Goal: Communication & Community: Answer question/provide support

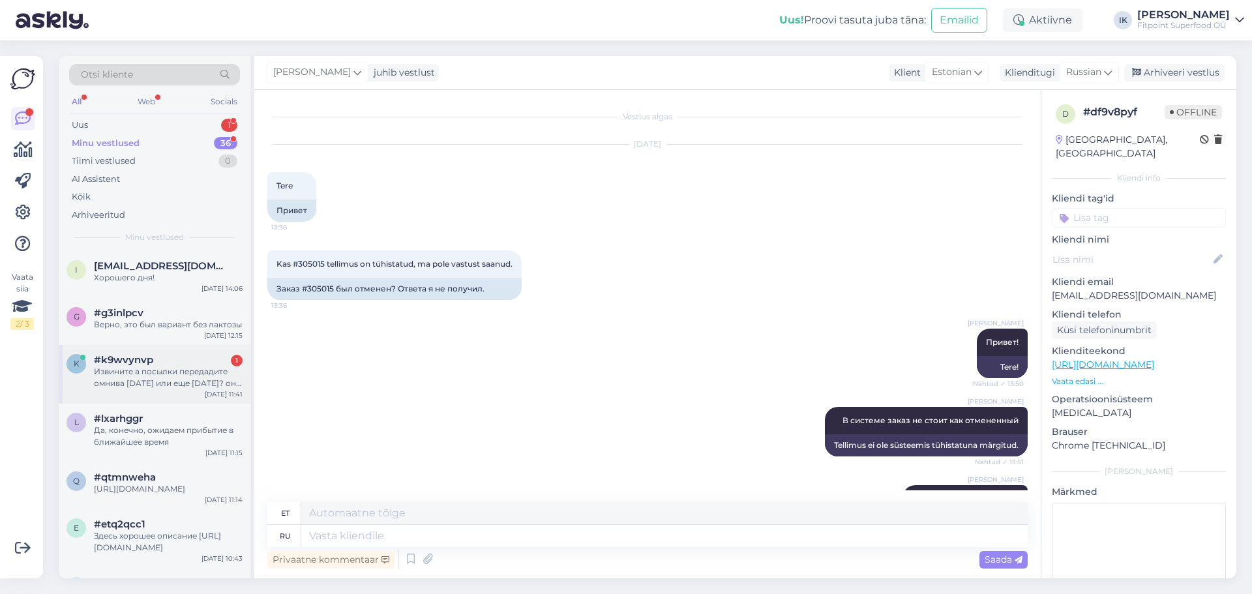
scroll to position [395, 0]
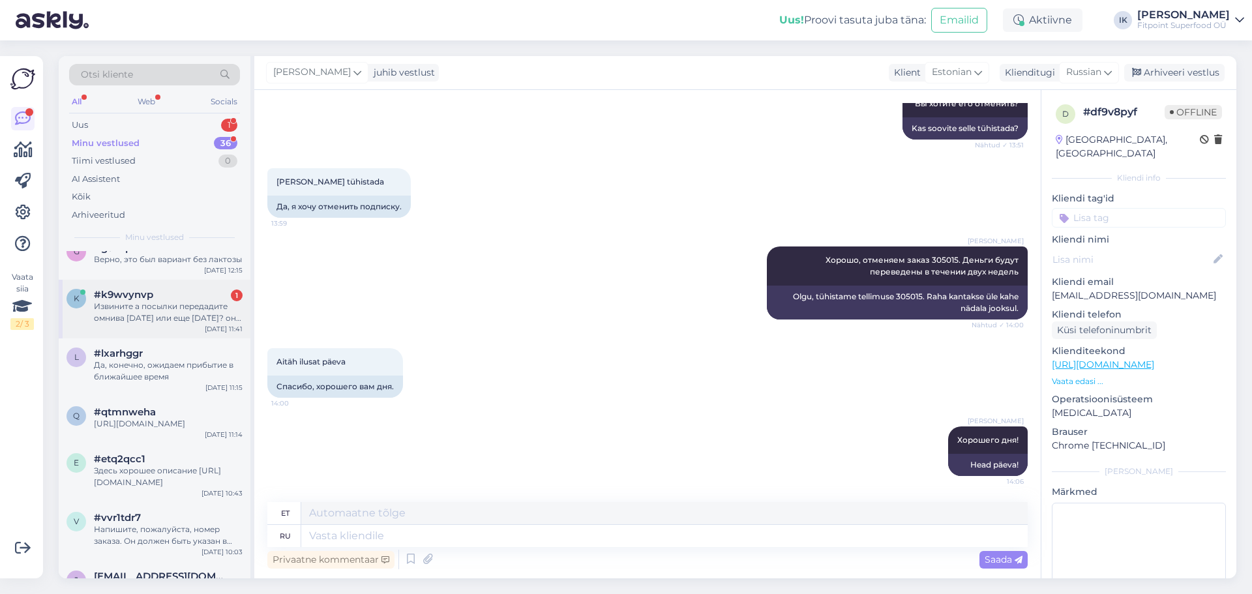
click at [144, 320] on div "Извините а посылки передадите омнива [DATE] или еще [DATE]? они просто зарегист…" at bounding box center [168, 312] width 149 height 23
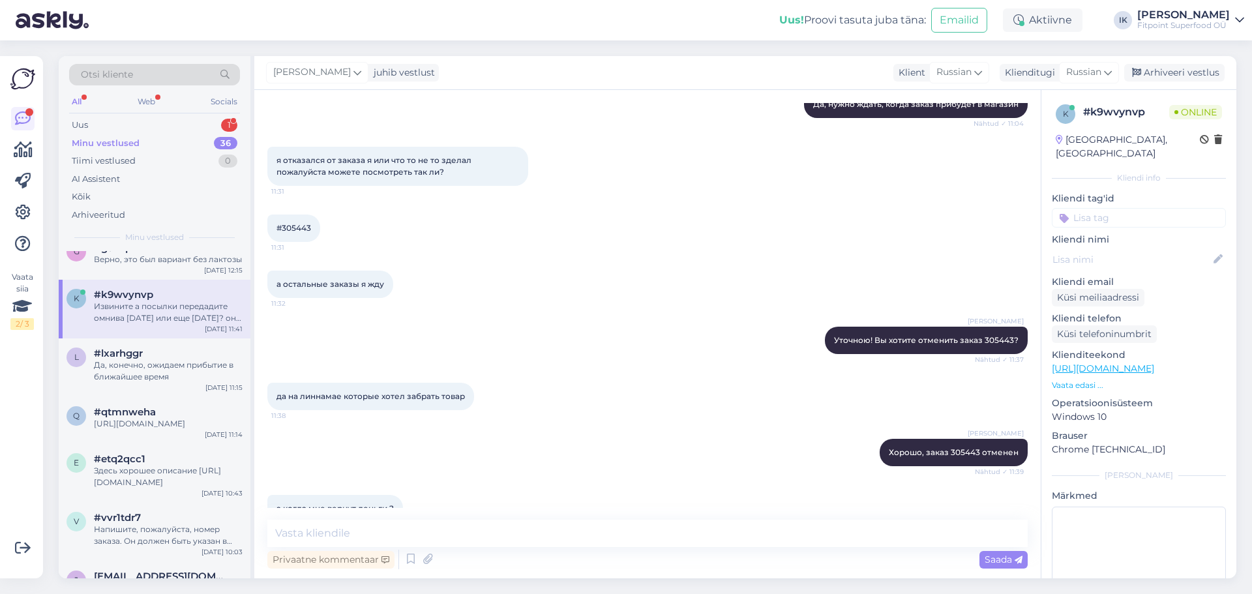
scroll to position [2288, 0]
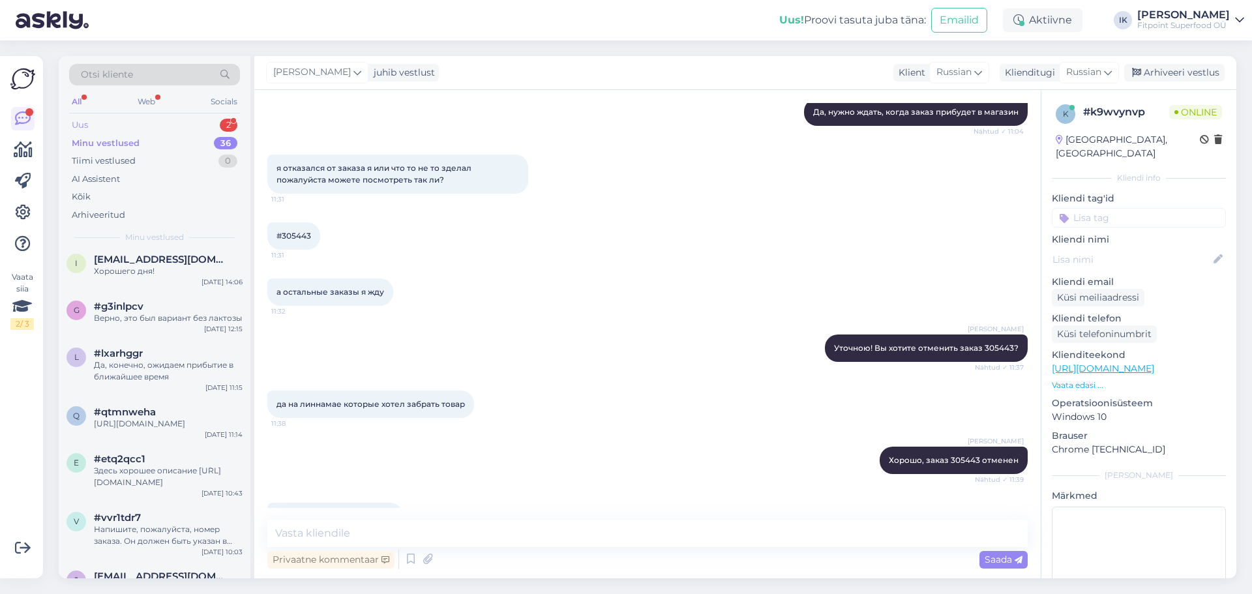
click at [142, 123] on div "Uus 2" at bounding box center [154, 125] width 171 height 18
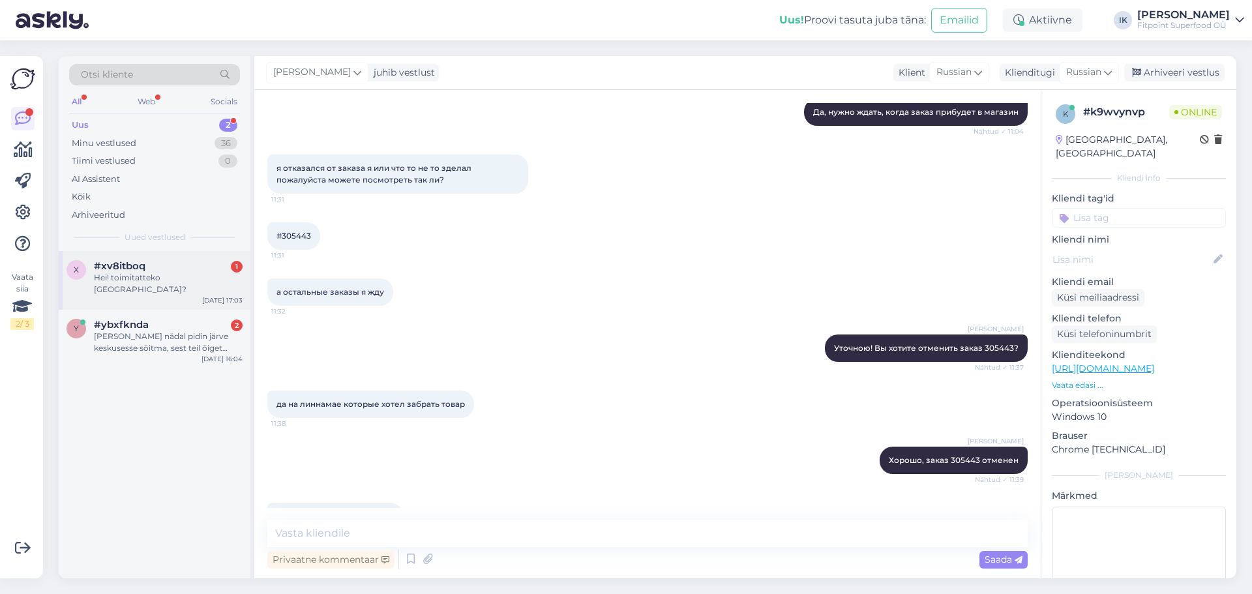
click at [153, 270] on div "#xv8itboq 1" at bounding box center [168, 266] width 149 height 12
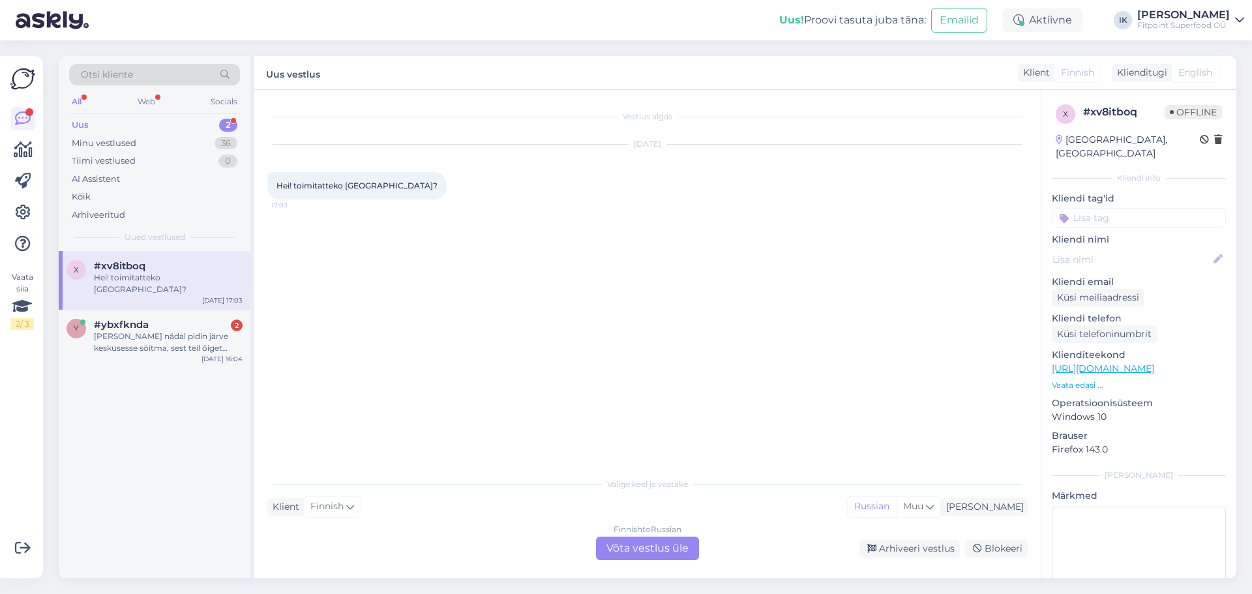
click at [650, 545] on div "Finnish to Russian Võta vestlus üle" at bounding box center [647, 548] width 103 height 23
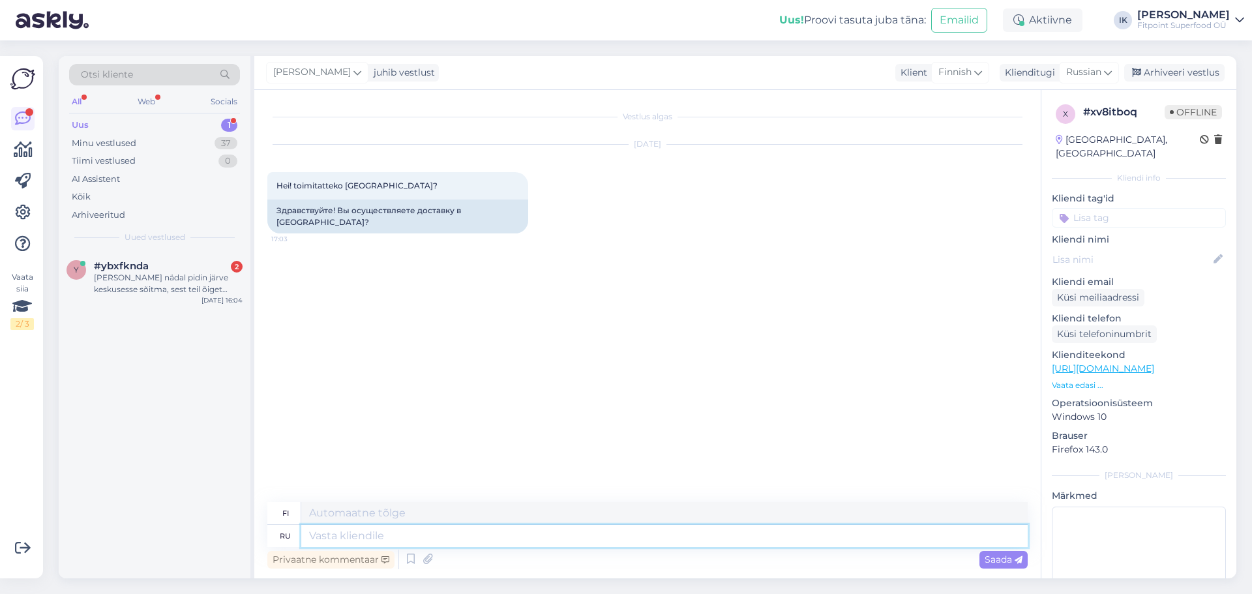
click at [344, 534] on textarea at bounding box center [664, 536] width 727 height 22
type textarea "дОБРЫЙ"
type textarea "Ystävällinen"
type textarea "дОБРЫЙ ДЕНЬ"
type textarea "Hyvää iltapäivää"
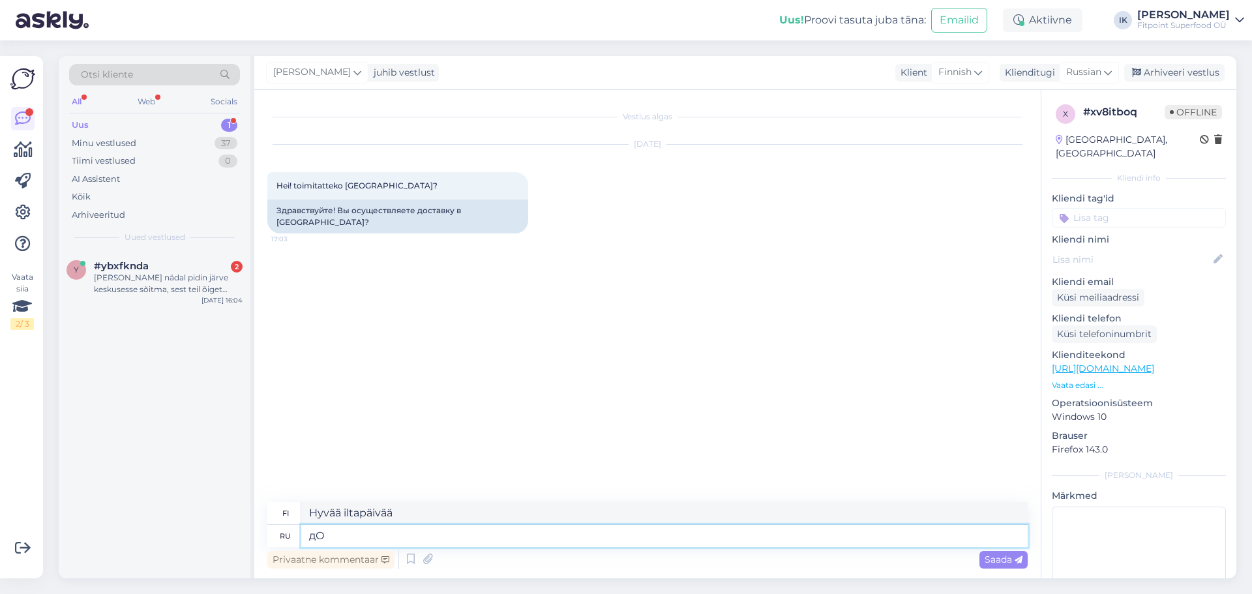
type textarea "д"
type textarea "Ystävällinen"
type textarea "Добрый"
type textarea "Ystävällinen"
type textarea "Добрый де"
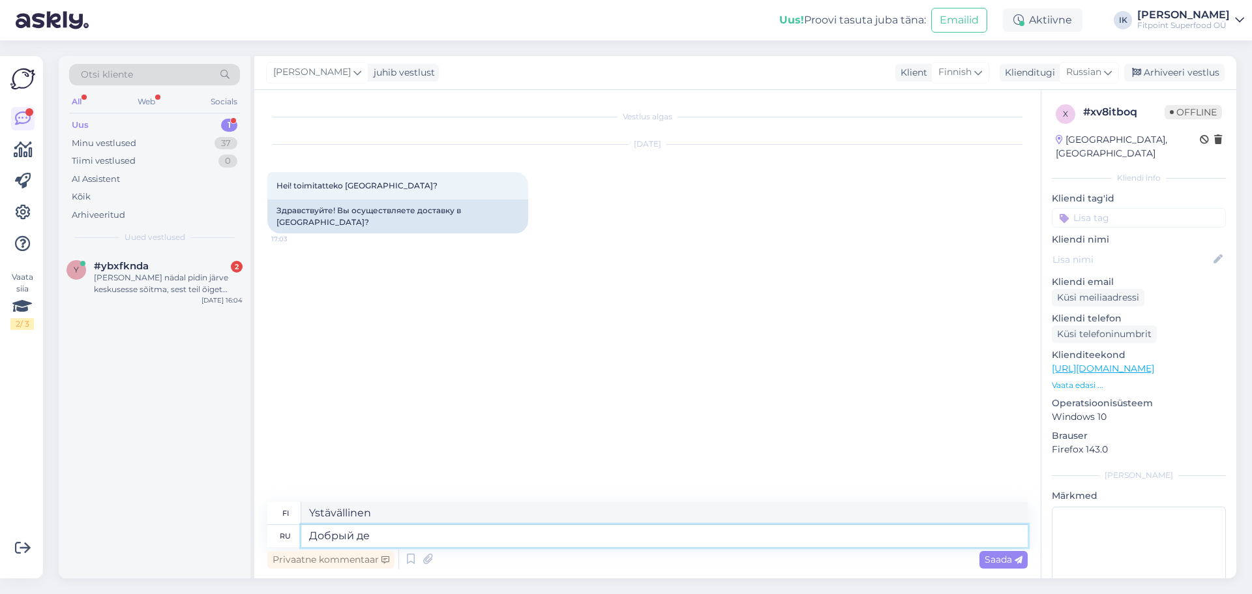
type textarea "Hyvää iltapäivää"
type textarea "Добрый"
type textarea "Ystävällinen"
type textarea "Добрый ве"
type textarea "Hyvää iltaa"
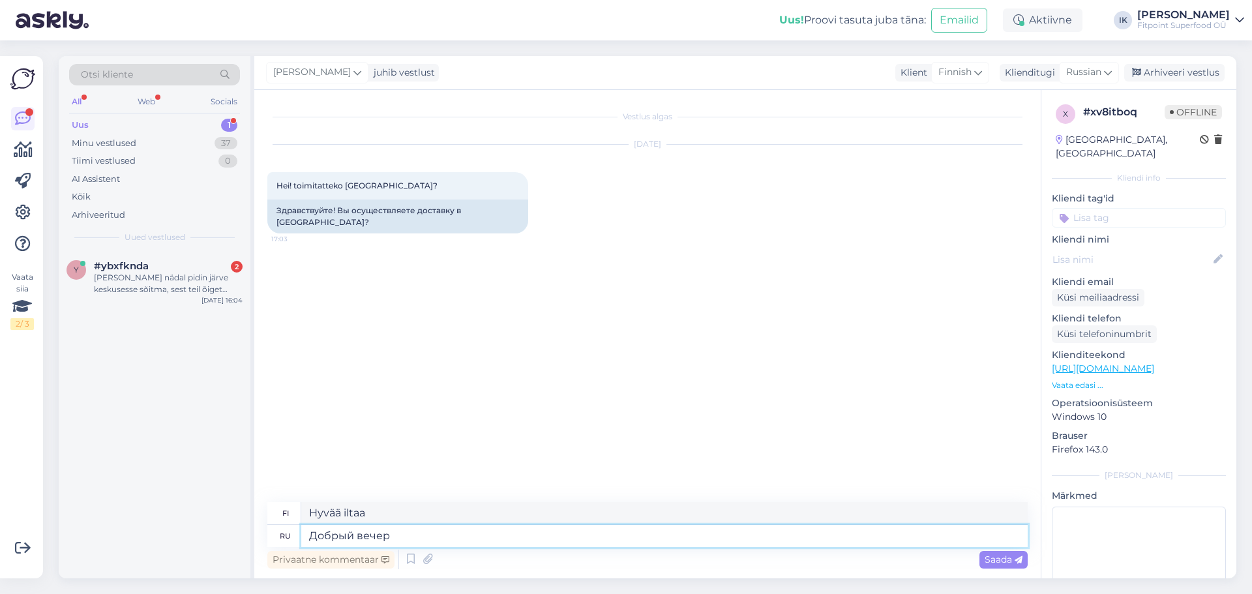
type textarea "Добрый вечер!"
type textarea "Hyvää iltaa!"
type textarea "Да,"
type textarea "Kyllä,"
type textarea "Да, осуществляем"
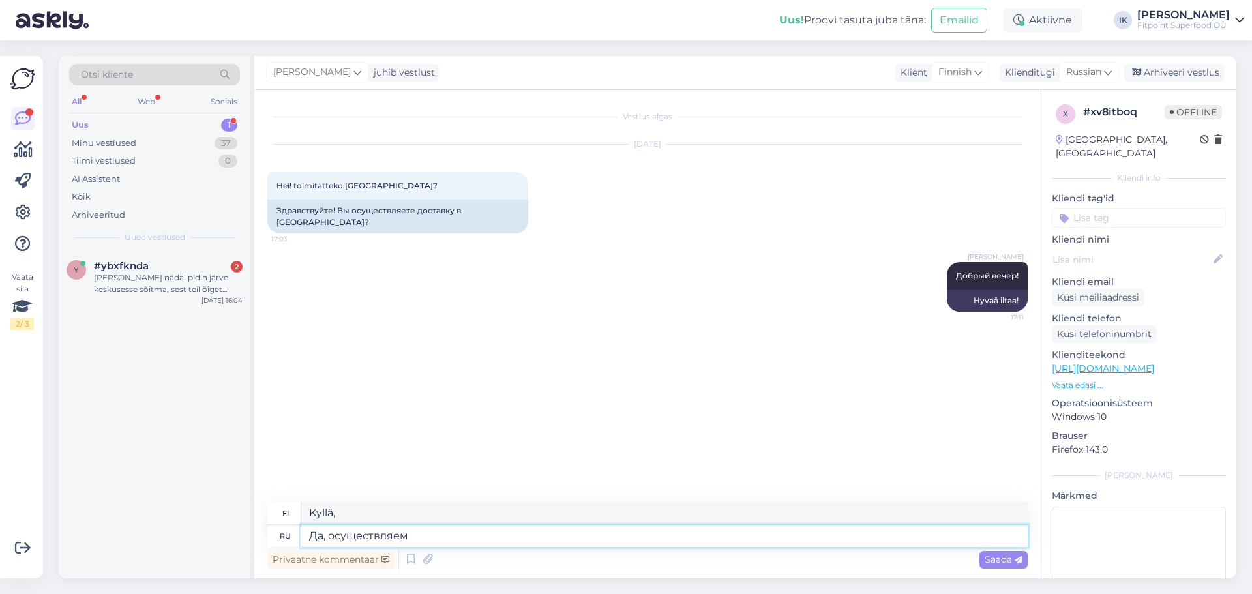
type textarea "Kyllä, meillä on."
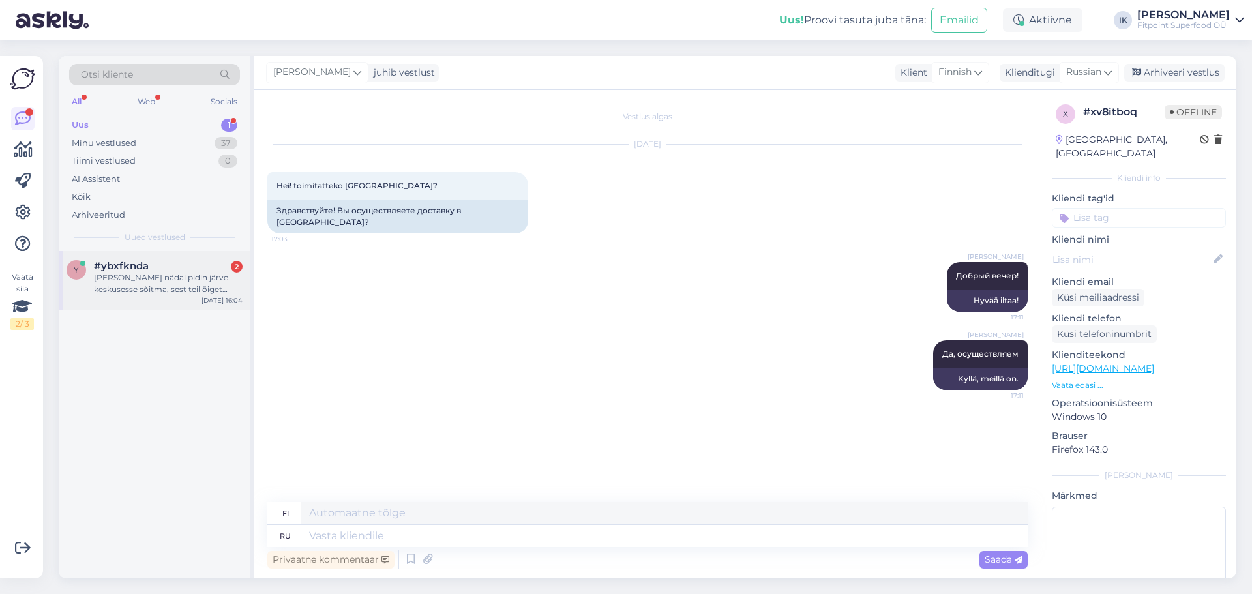
click at [171, 280] on div "[PERSON_NAME] nädal pidin järve keskusesse sõitma, sest teil õiget betaiini pol…" at bounding box center [168, 283] width 149 height 23
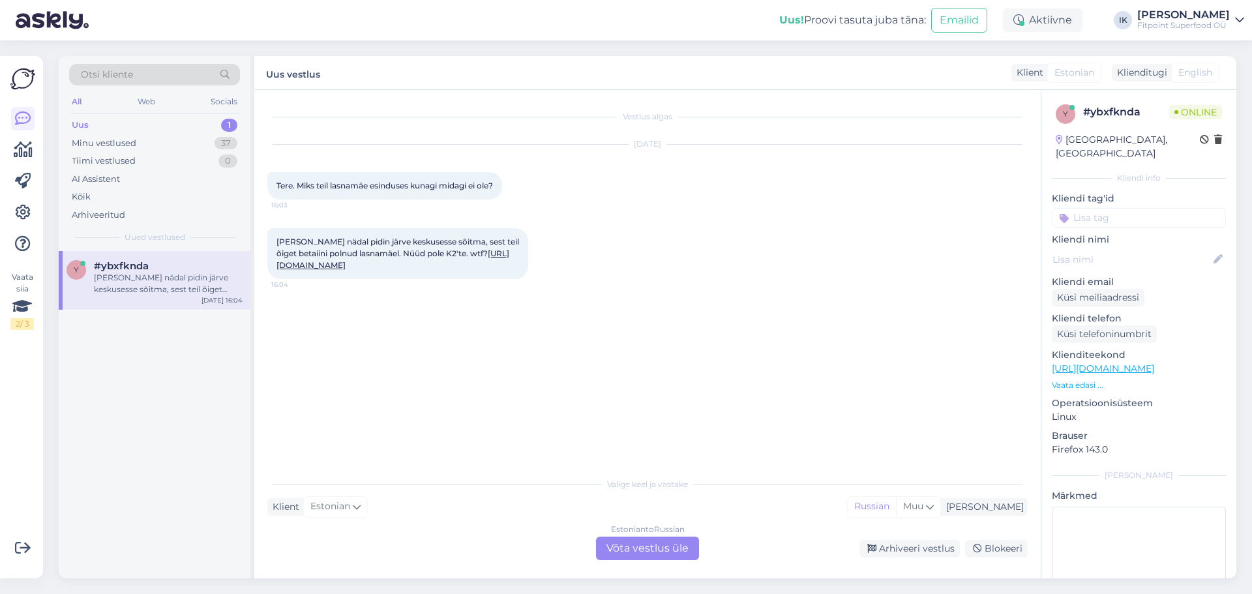
click at [652, 549] on div "Estonian to Russian Võta vestlus üle" at bounding box center [647, 548] width 103 height 23
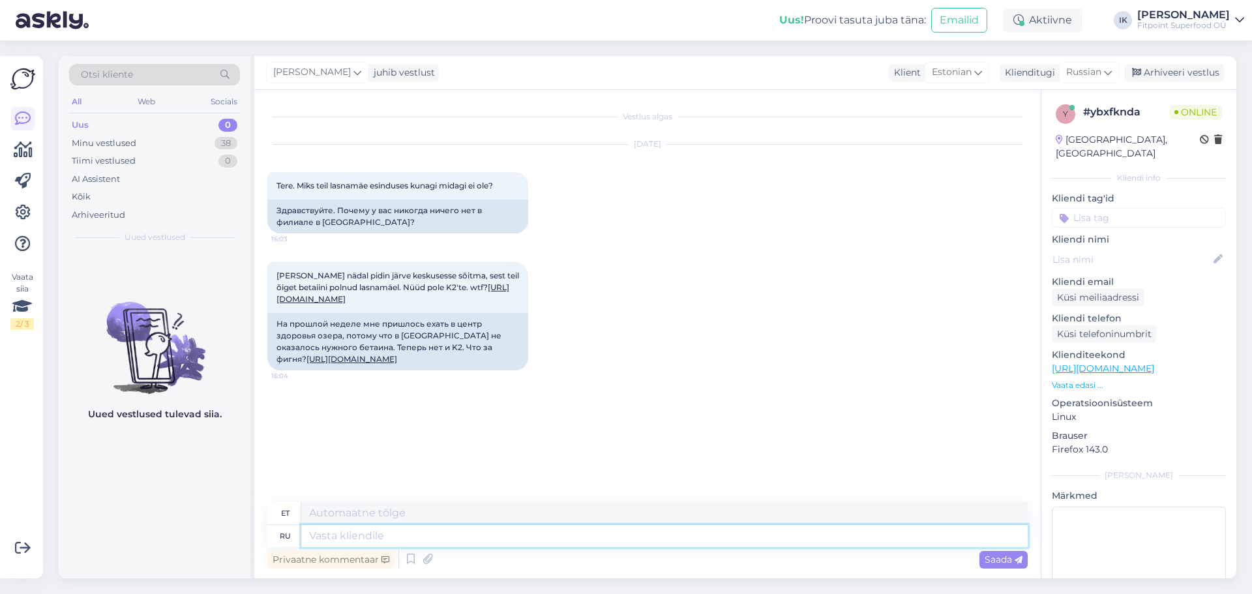
click at [344, 534] on textarea at bounding box center [664, 536] width 727 height 22
type textarea "Добры"
type textarea "Dob"
type textarea "Добрый"
type textarea "Lahke"
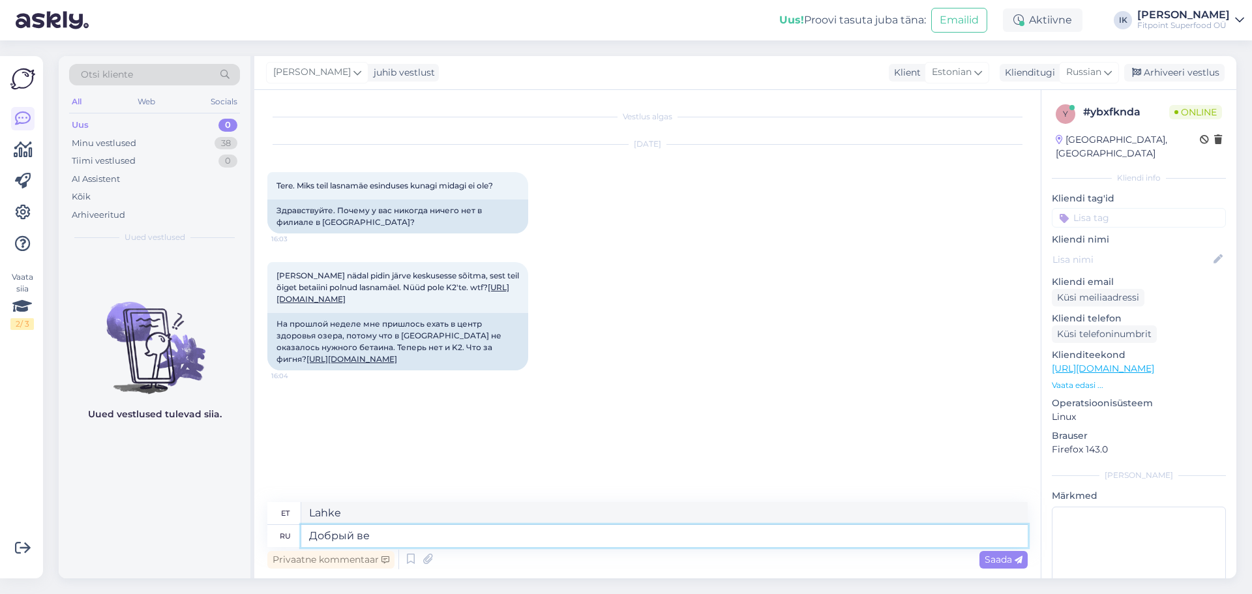
type textarea "Добрый веч"
type textarea "Tere õhtust"
type textarea "Добрый вечер!"
type textarea "Tere õhtust!"
type textarea "В"
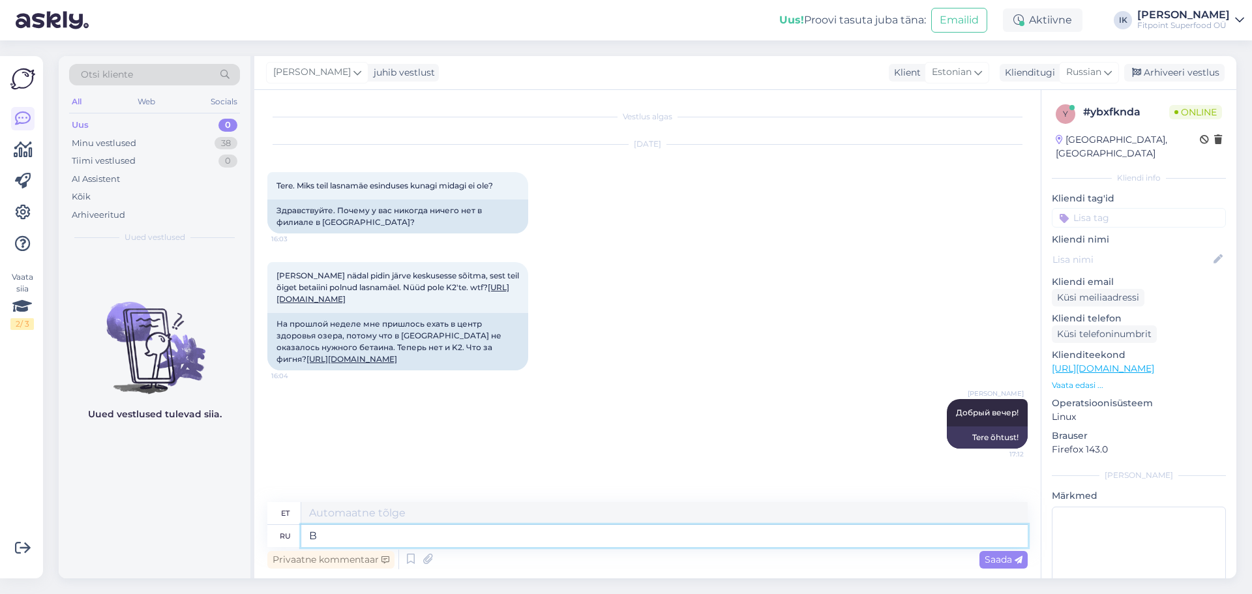
type textarea "Sisse"
type textarea "ВЫ"
type textarea "SINA"
type textarea "Вы"
type textarea "Sina"
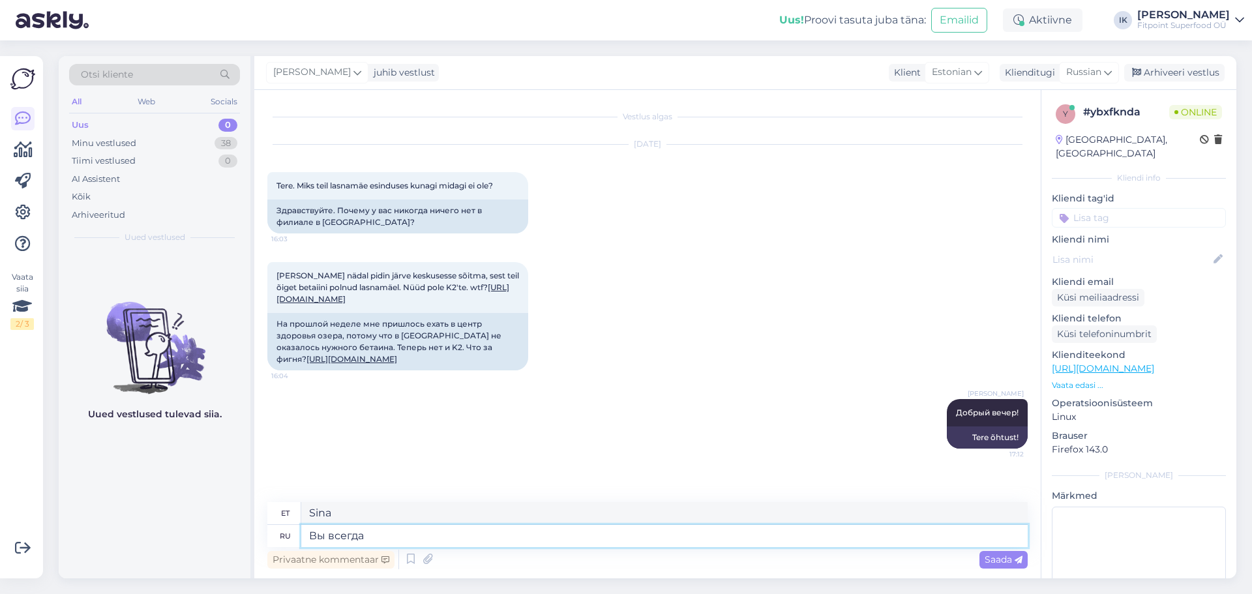
type textarea "Вы всегда"
type textarea "Sa [PERSON_NAME]"
type textarea "Вы всегда можете"
type textarea "Sa võid [PERSON_NAME]"
type textarea "Вы всегда можете проверить"
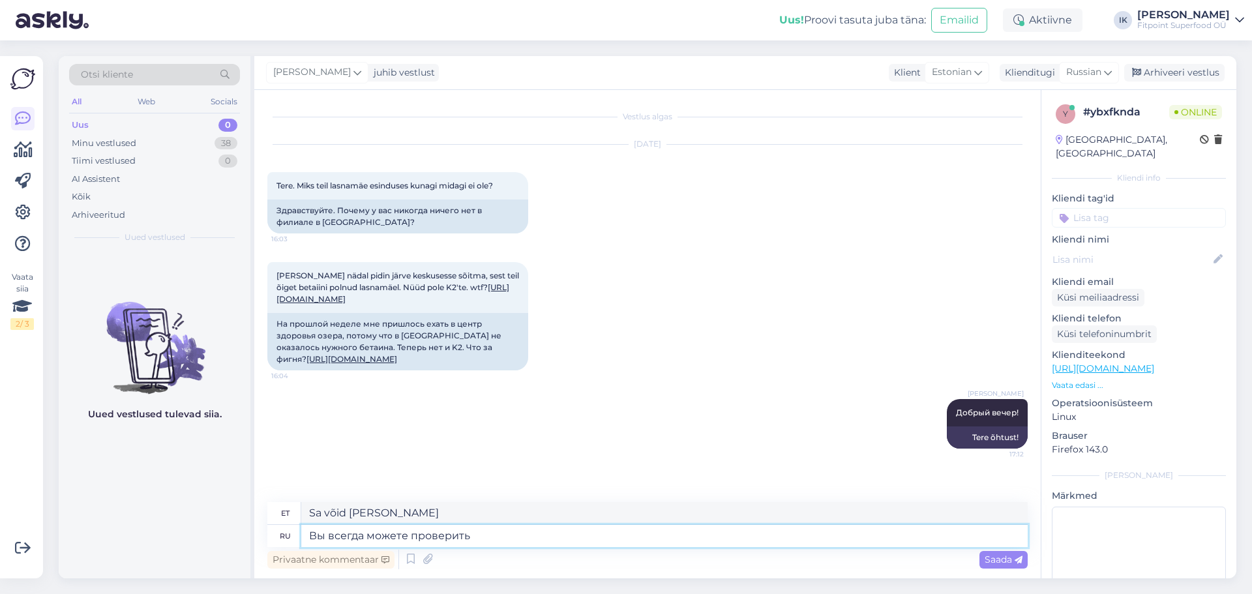
type textarea "Saate [PERSON_NAME] kontrollida"
type textarea "Вы всегда можете проверить наличие"
type textarea "Saadavust saab [PERSON_NAME] kontrollida"
type textarea "Вы всегда можете проверить наличие желаемого"
type textarea "Saate [PERSON_NAME] kontrollida soovitud toote saadavust."
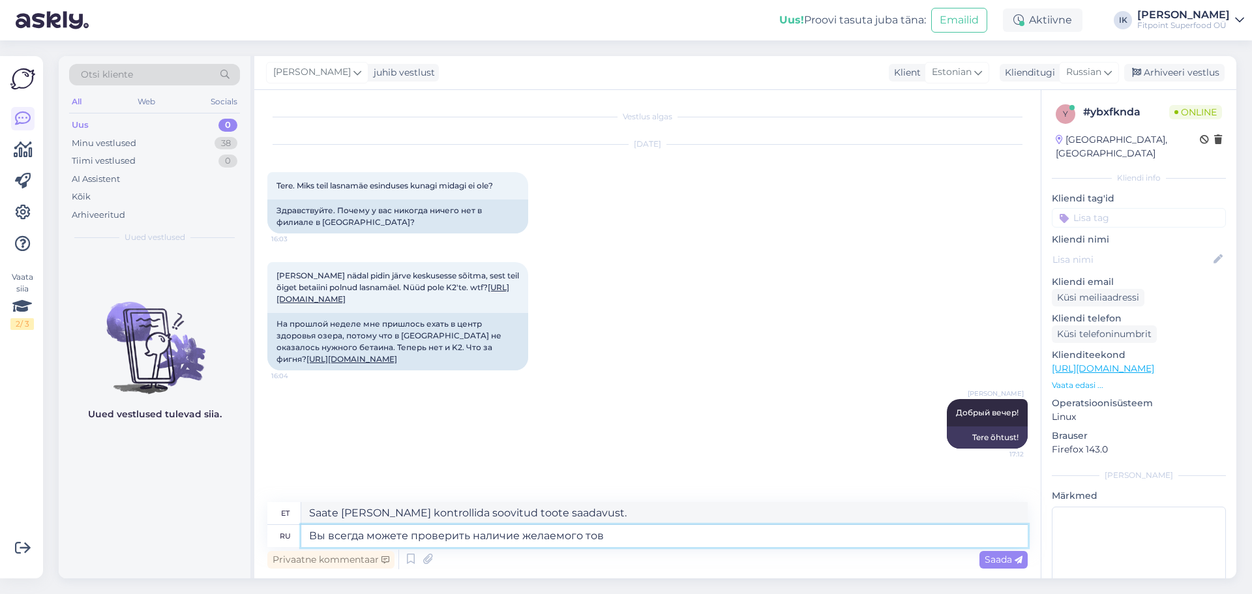
type textarea "Вы всегда можете проверить наличие желаемого това"
type textarea "[PERSON_NAME] asjade saadavust saab [PERSON_NAME] kontrollida."
type textarea "Вы всегда можете проверить наличие желаемого товара"
type textarea "Soovitud toote saadavust saab [PERSON_NAME] kontrollida."
type textarea "Вы всегда можете проверить наличие желаемого товара в"
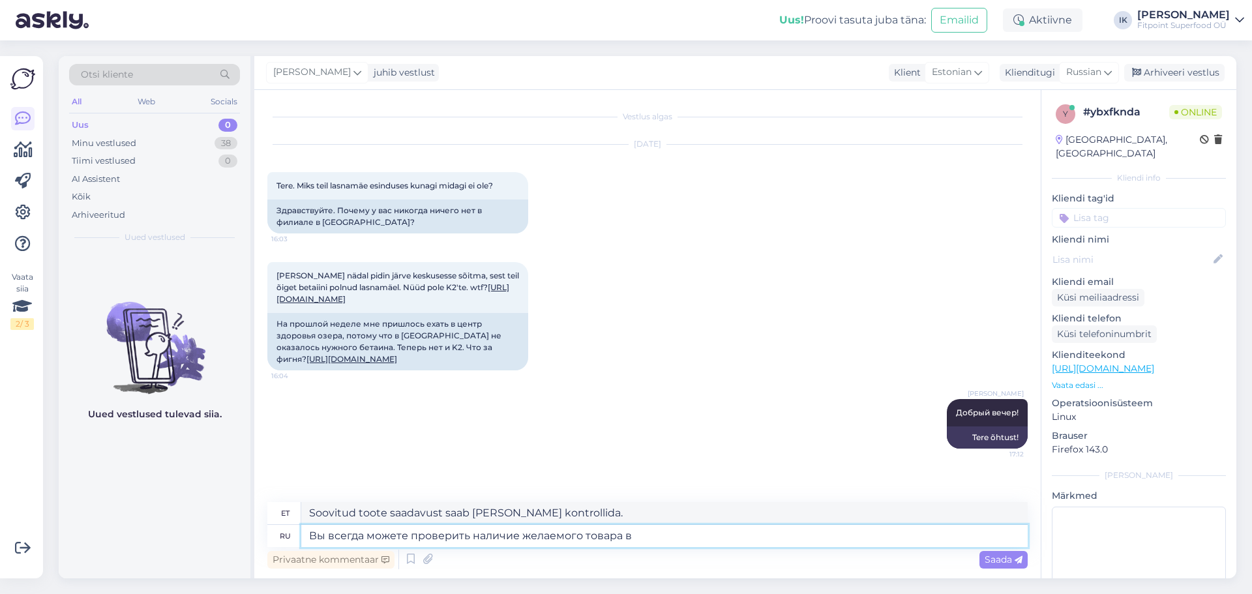
type textarea "Soovitud toote saadavust saate [PERSON_NAME] kontrollida aadressil"
type textarea "Вы всегда можете проверить наличие желаемого товара в магазине"
type textarea "Soovitud toote saadavust saab [PERSON_NAME] kontrollida."
type textarea "Вы всегда можете проверить наличие желаемого товара в магазине на"
type textarea "Soovitud toote saadavust saate [PERSON_NAME] kontrollida aadressil"
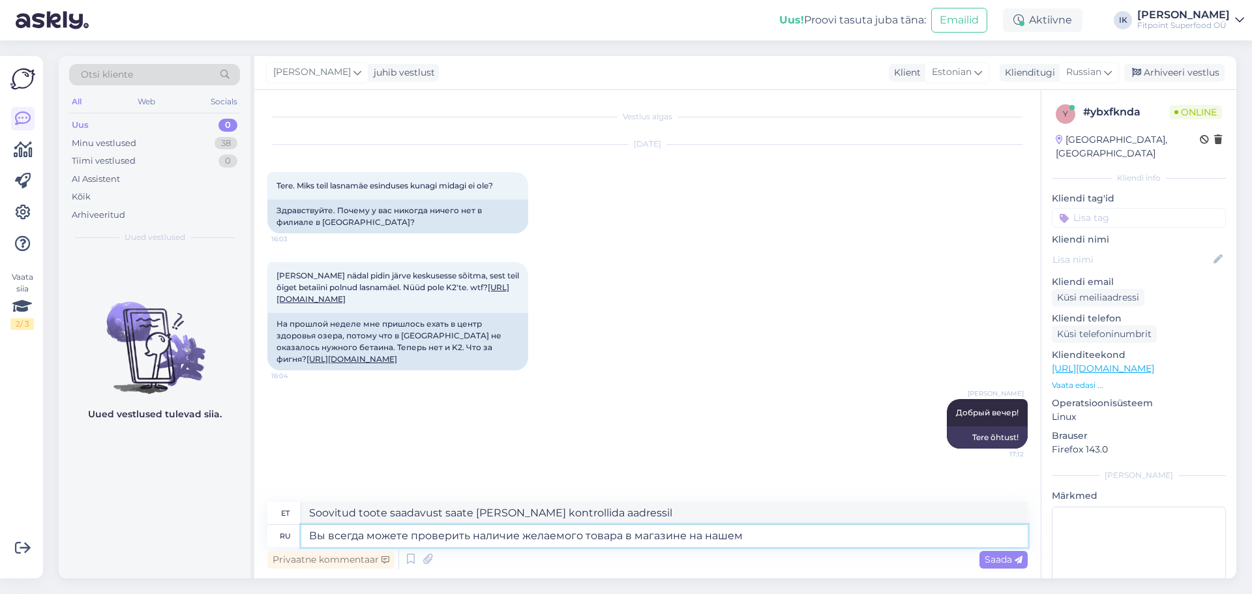
type textarea "Вы всегда можете проверить наличие желаемого товара в магазине на нашем с"
type textarea "Soovitud toote saadavust poes saate [PERSON_NAME] kontrollida meie lehelt."
type textarea "Вы всегда можете проверить наличие желаемого товара в магазине на нашем сайте,"
type textarea "Soovitud toote saadavust poes saate [PERSON_NAME] kontrollida meie veebisaidilt."
type textarea "Вы всегда можете проверить наличие желаемого товара в магазине на нашем сайте,"
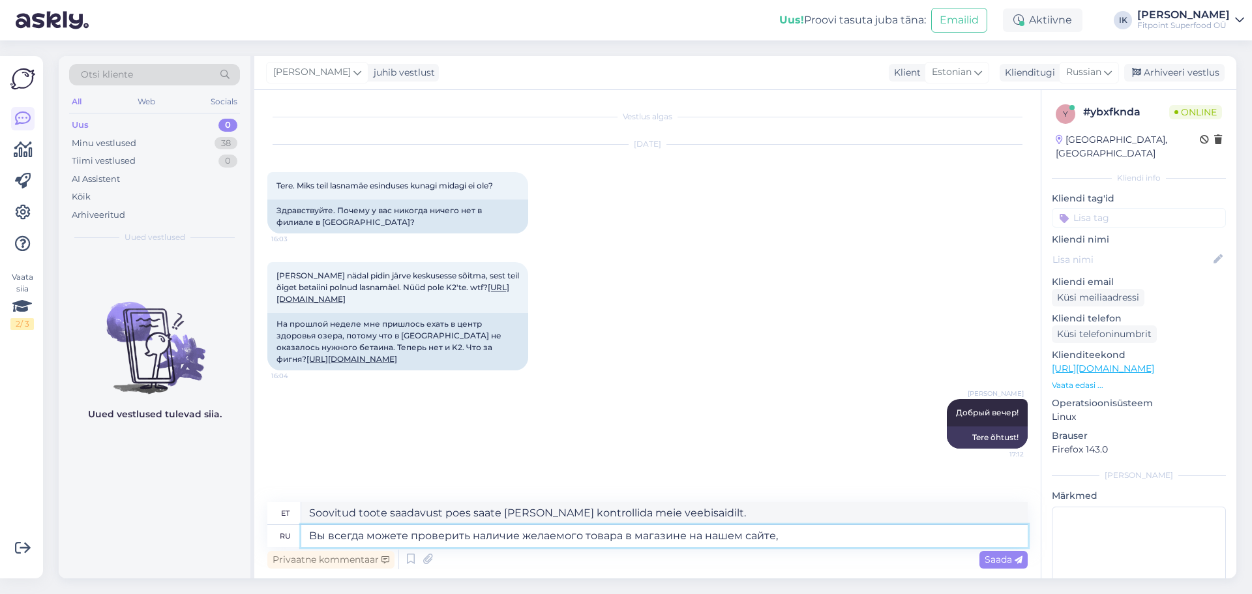
type textarea "Soovitud toote saadavust poes saate [PERSON_NAME] kontrollida meie veebisaidilt,"
type textarea "Вы всегда можете проверить наличие желаемого товара в магазине на нашем сайте, …"
type textarea "Soovitud toote saadavust poes saate [PERSON_NAME] enne meie veebilehte kontroll…"
type textarea "Вы всегда можете проверить наличие желаемого товара в магазине на нашем сайте, …"
type textarea "Soovitud toote saadavust poes saate [PERSON_NAME] enne meie veebilehe kaudu kon…"
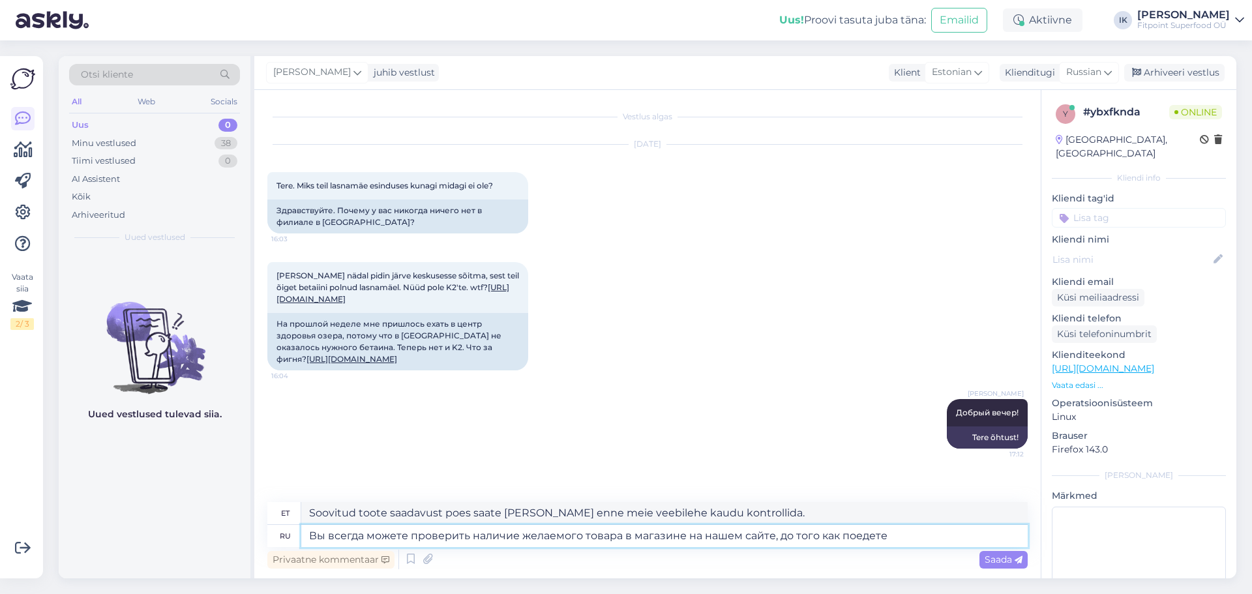
type textarea "Вы всегда можете проверить наличие желаемого товара в магазине на нашем сайте, …"
type textarea "Soovitud toote saadavust poes saate [PERSON_NAME] enne minekut meie veebisaidil…"
type textarea "Вы всегда можете проверить наличие желаемого товара в магазине на нашем сайте, …"
type textarea "Soovitud toote saadavust saate enne poodi minekut [PERSON_NAME] meie veebisaidi…"
type textarea "Вы всегда можете проверить наличие желаемого товара в магазине на нашем сайте, …"
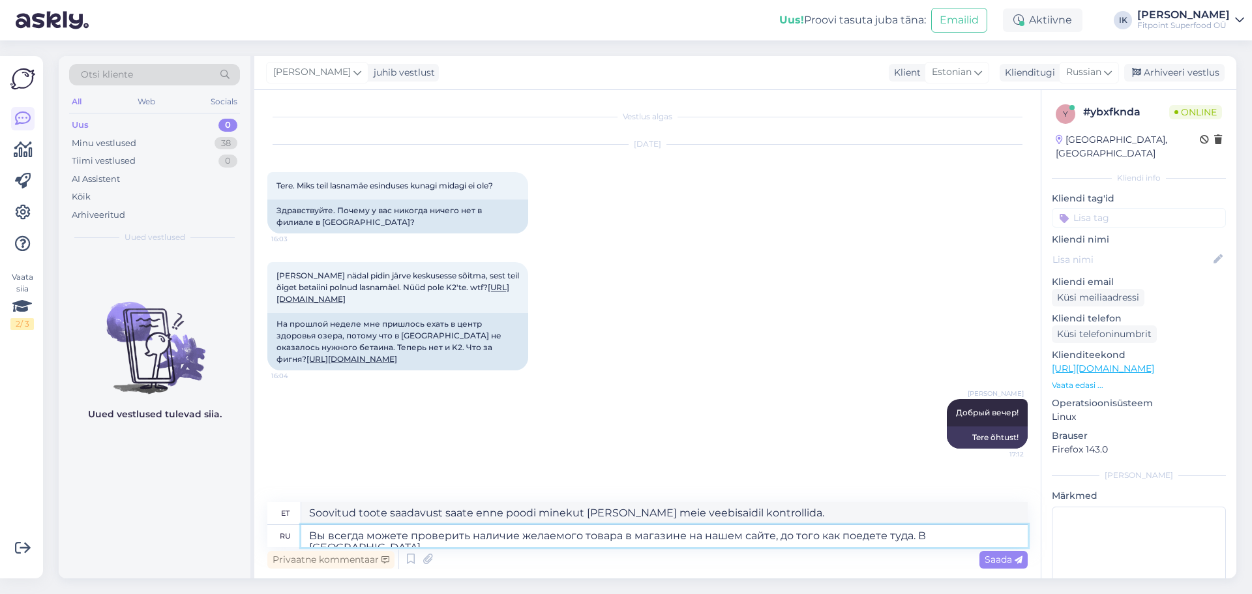
type textarea "Soovitud toote saadavust saate [PERSON_NAME] enne poodi minekut meie veebisaidi…"
type textarea "Вы всегда можете проверить наличие желаемого товара в магазине на нашем сайте, …"
type textarea "Soovitud toote saadavust saate [PERSON_NAME] enne poodi minekut kontrollida mei…"
type textarea "Вы всегда можете проверить наличие желаемого товара в магазине на нашем сайте, …"
type textarea "Soovitud toote saadavust saate [PERSON_NAME] enne poodi minekut kontrollida mei…"
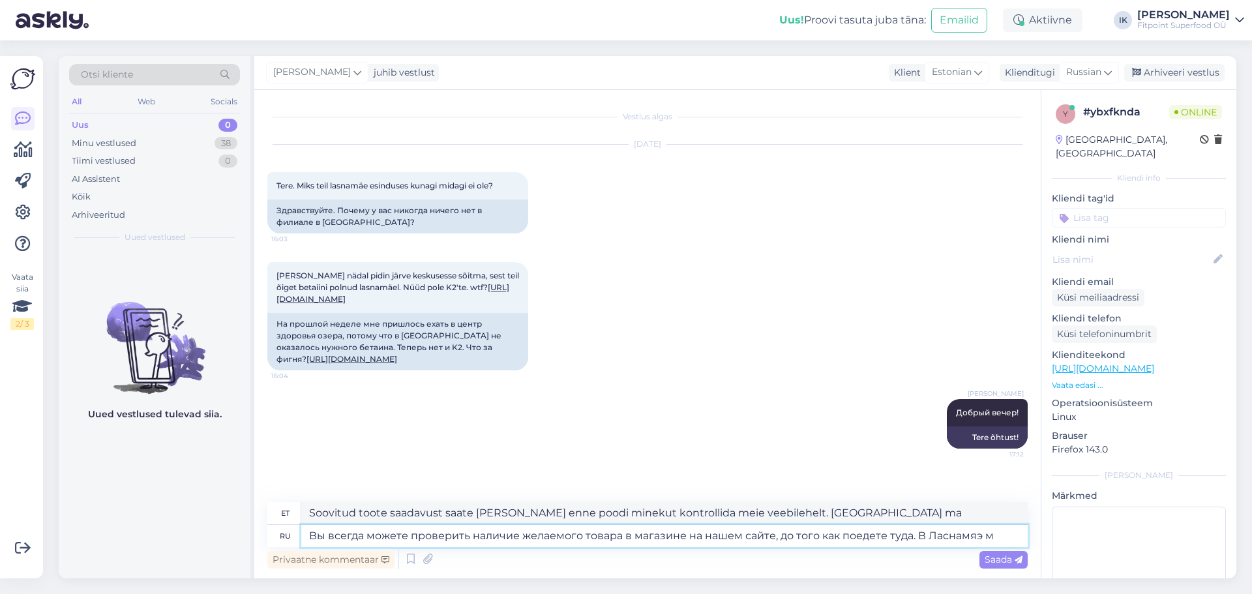
type textarea "Вы всегда можете проверить наличие желаемого товара в магазине на нашем сайте, …"
type textarea "Soovitud toote saadavust saate [PERSON_NAME] enne poodi minekut kontrollida mei…"
type textarea "Вы всегда можете проверить наличие желаемого товара в магазине на нашем сайте, …"
type textarea "Soovitud toote saadavust saate [PERSON_NAME] enne poodi minekut kontrollida mei…"
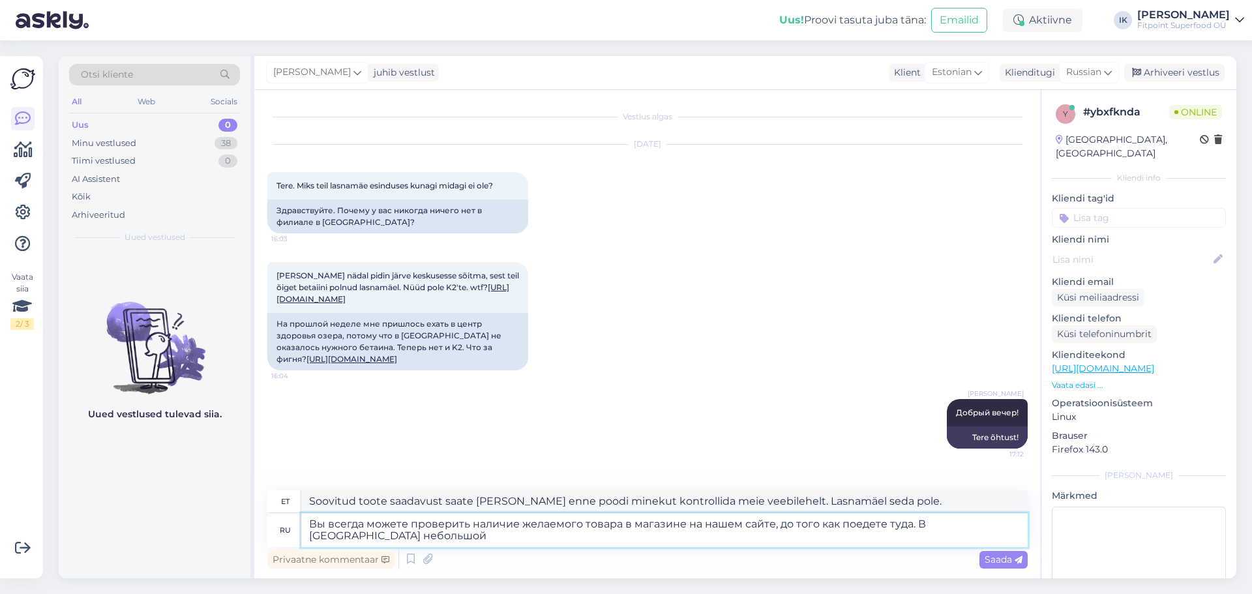
type textarea "Вы всегда можете проверить наличие желаемого товара в магазине на нашем сайте, …"
type textarea "Soovitud toote saadavust saate [PERSON_NAME] enne poodi minekut kontrollida mei…"
type textarea "Вы всегда можете проверить наличие желаемого товара в магазине на нашем сайте, …"
type textarea "Soovitud toote saadavust saate [PERSON_NAME] enne poodi minekut kontrollida mei…"
type textarea "Вы всегда можете проверить наличие желаемого товара в магазине на нашем сайте, …"
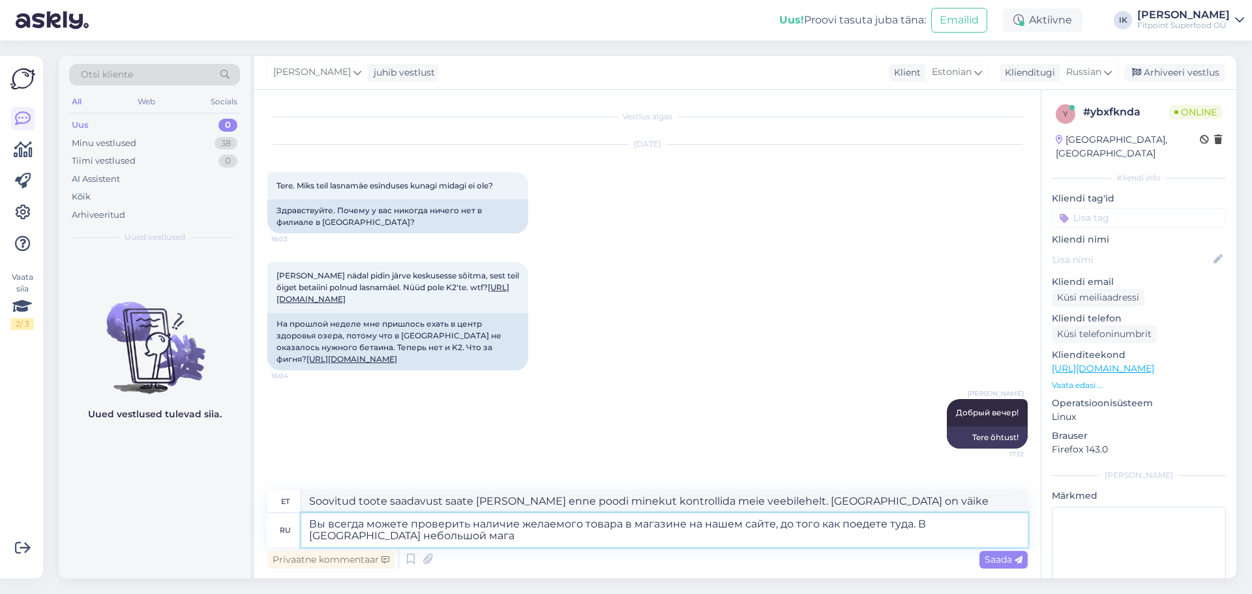
type textarea "Soovitud toote saadavust saate [PERSON_NAME] enne poodi minekut kontrollida mei…"
type textarea "Вы всегда можете проверить наличие желаемого товара в магазине на нашем сайте, …"
type textarea "Soovitud toote saadavust saate enne poodi minekut [PERSON_NAME] meie veebilehel…"
type textarea "Вы всегда можете проверить наличие желаемого товара в магазине на нашем сайте, …"
type textarea "Soovitud toote saadavust saate [PERSON_NAME] enne poodi minekut kontrollida mei…"
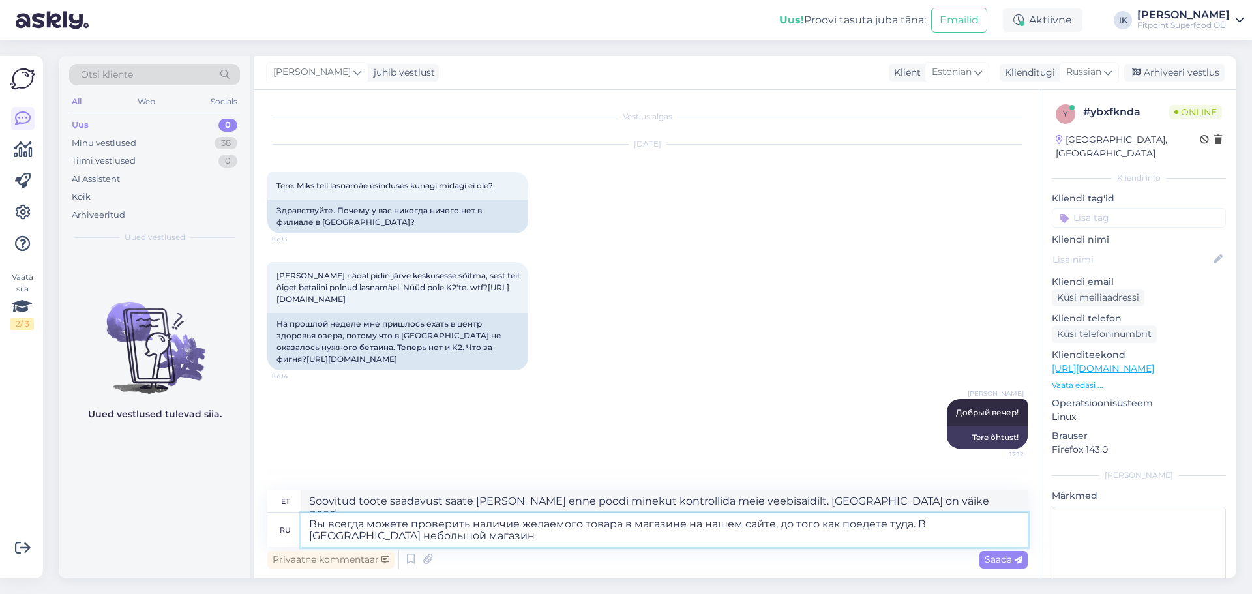
type textarea "Вы всегда можете проверить наличие желаемого товара в магазине на нашем сайте, …"
type textarea "Soovitud toote saadavust saate [PERSON_NAME] enne poodi minekut meie veebilehel…"
type textarea "Вы всегда можете проверить наличие желаемого товара в магазине на нашем сайте, …"
type textarea "Soovitud toote saadavust saate [PERSON_NAME] enne poodi minekut kontrollida mei…"
type textarea "Вы всегда можете проверить наличие желаемого товара в магазине на нашем сайте, …"
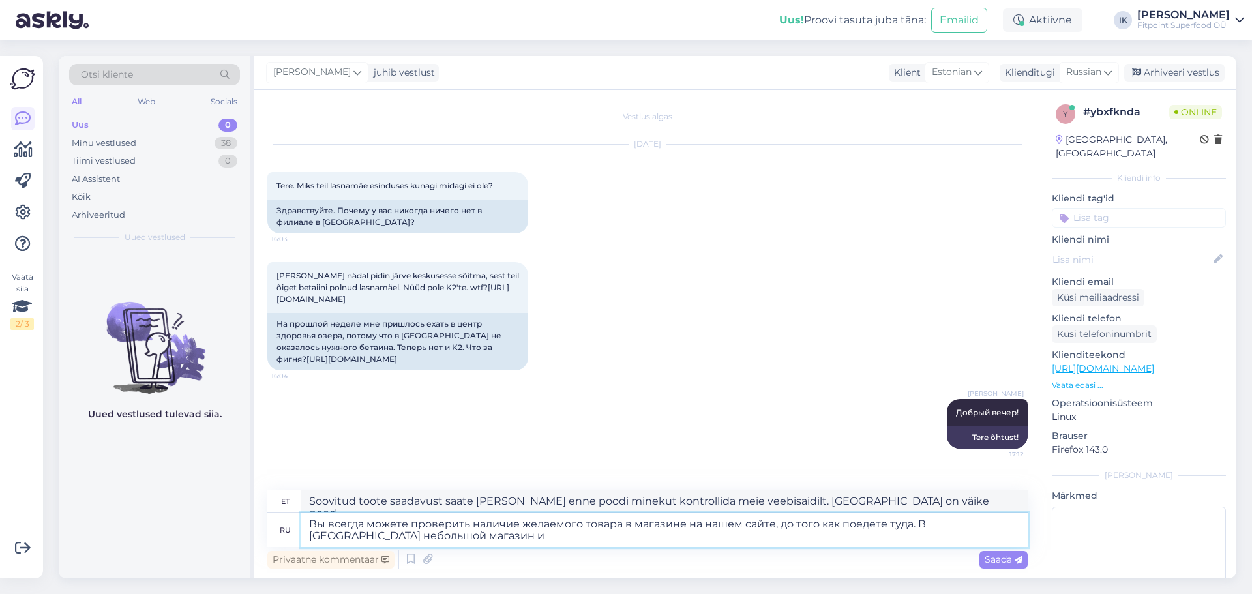
type textarea "Soovitud toote saadavust saate [PERSON_NAME] enne poodi minekut kontrollida mei…"
type textarea "Вы всегда можете проверить наличие желаемого товара в магазине на нашем сайте, …"
type textarea "Soovitud toote saadavust saate [PERSON_NAME] enne poodi minekut meie veebisaidi…"
type textarea "Вы всегда можете проверить наличие желаемого товара в магазине на нашем сайте, …"
type textarea "Soovitud toote saadavust saate [PERSON_NAME] enne poodi minekut meie veebilehel…"
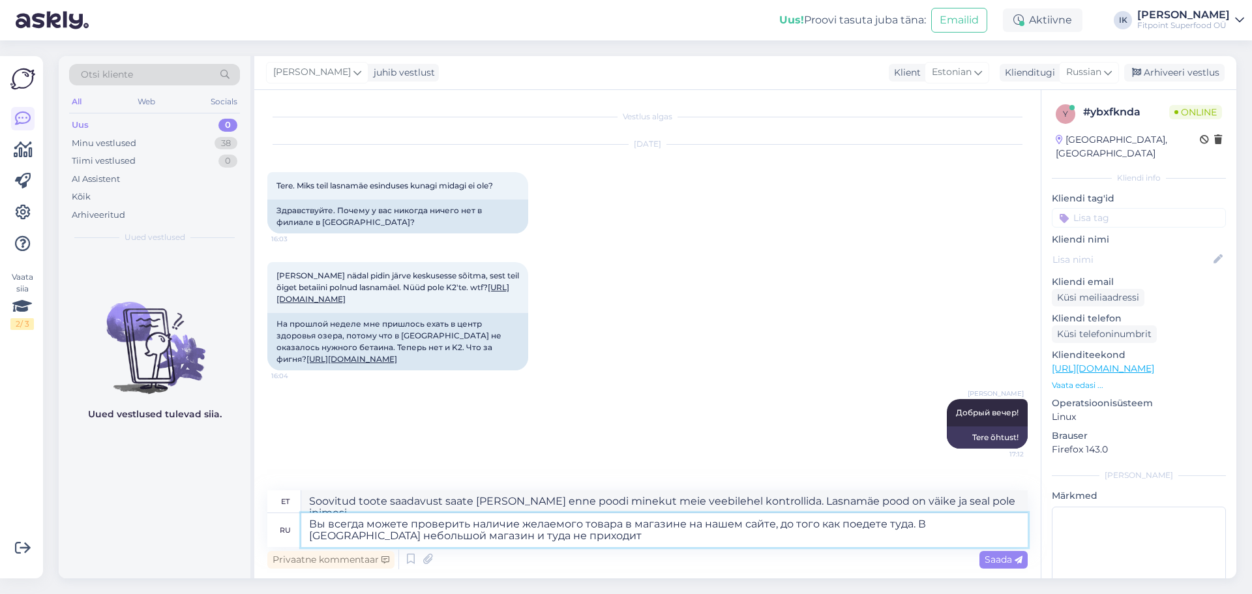
type textarea "Вы всегда можете проверить наличие желаемого товара в магазине на нашем сайте, …"
type textarea "Soovitud kauba saadavust poes saate [PERSON_NAME] enne poodi minekut meie veebi…"
type textarea "Вы всегда можете проверить наличие желаемого товара в магазине на нашем сайте, …"
type textarea "Soovitud toote saadavust saate [PERSON_NAME] enne poodi minekut meie veebilehel…"
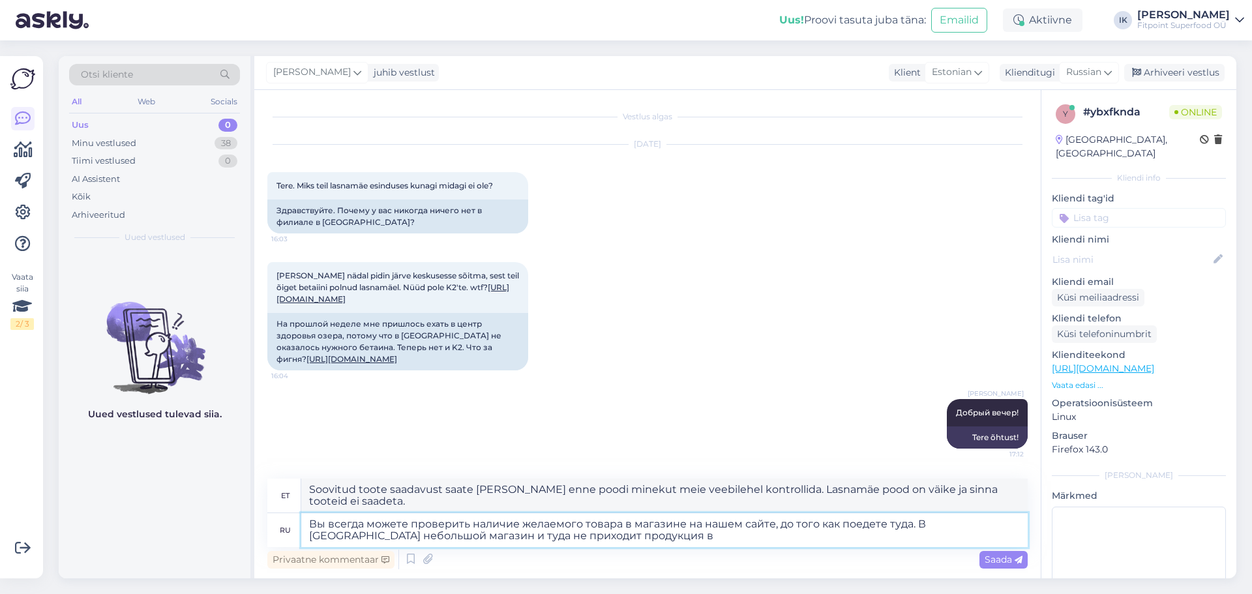
type textarea "Вы всегда можете проверить наличие желаемого товара в магазине на нашем сайте, …"
type textarea "Soovitud toote saadavust saate [PERSON_NAME] enne poodi minekut meie veebilehel…"
type textarea "Вы всегда можете проверить наличие желаемого товара в магазине на нашем сайте, …"
type textarea "Soovitud toote saadavust saate [PERSON_NAME] enne poodi minekut kontrollida mei…"
type textarea "Вы всегда можете проверить наличие желаемого товара в магазине на нашем сайте, …"
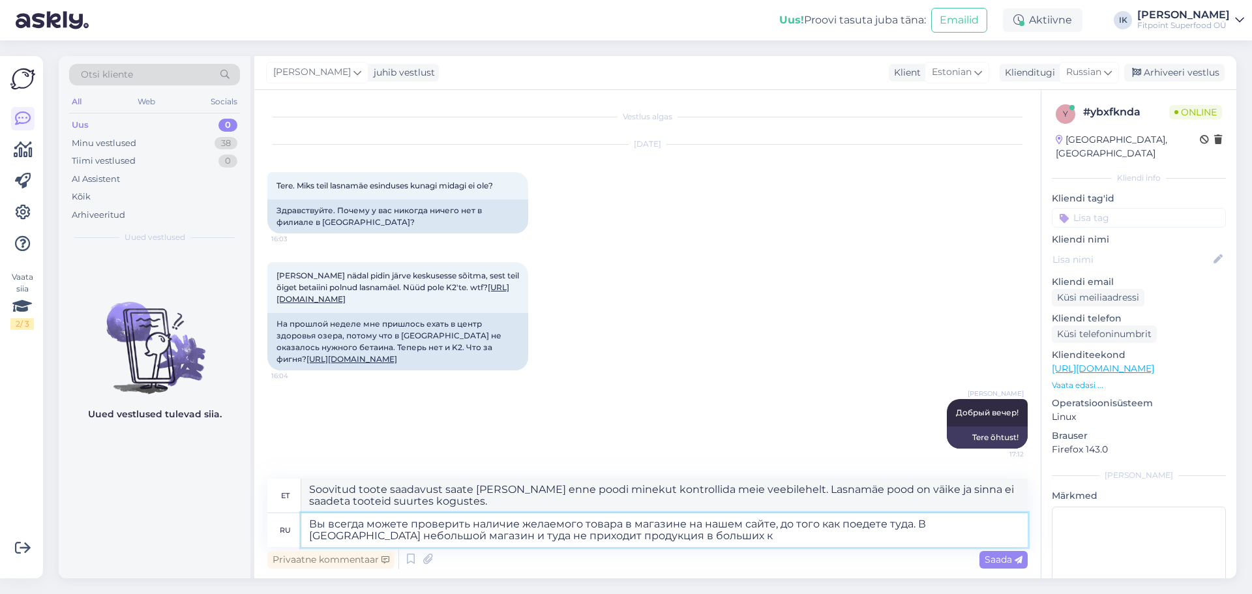
type textarea "Soovitud toote saadavust poes saate [PERSON_NAME] enne poodi minekut kontrollid…"
type textarea "Вы всегда можете проверить наличие желаемого товара в магазине на нашем сайте, …"
type textarea "Soovitud toote saadavust saate [PERSON_NAME] enne poodi minekut meie veebilehel…"
type textarea "Вы всегда можете проверить наличие желаемого товара в магазине на нашем сайте, …"
type textarea "Soovitud toote saadavust saate [PERSON_NAME] enne poodi minekut meie veebilehel…"
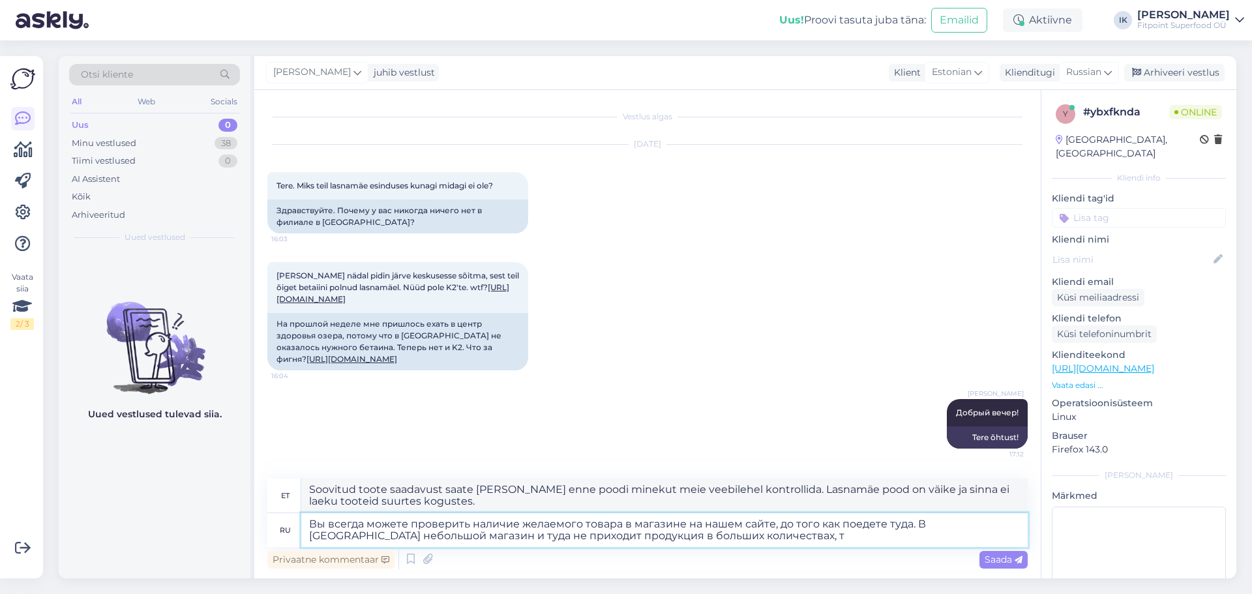
type textarea "Вы всегда можете проверить наличие желаемого товара в магазине на нашем сайте, …"
type textarea "Soovitud kauba saadavust saate [PERSON_NAME] enne minekut meie veebilehel kontr…"
type textarea "Вы всегда можете проверить наличие желаемого товара в магазине на нашем сайте, …"
type textarea "Soovitud toote saadavust saate [PERSON_NAME] enne poodi minekut meie veebilehel…"
type textarea "Вы всегда можете проверить наличие желаемого товара в магазине на нашем сайте, …"
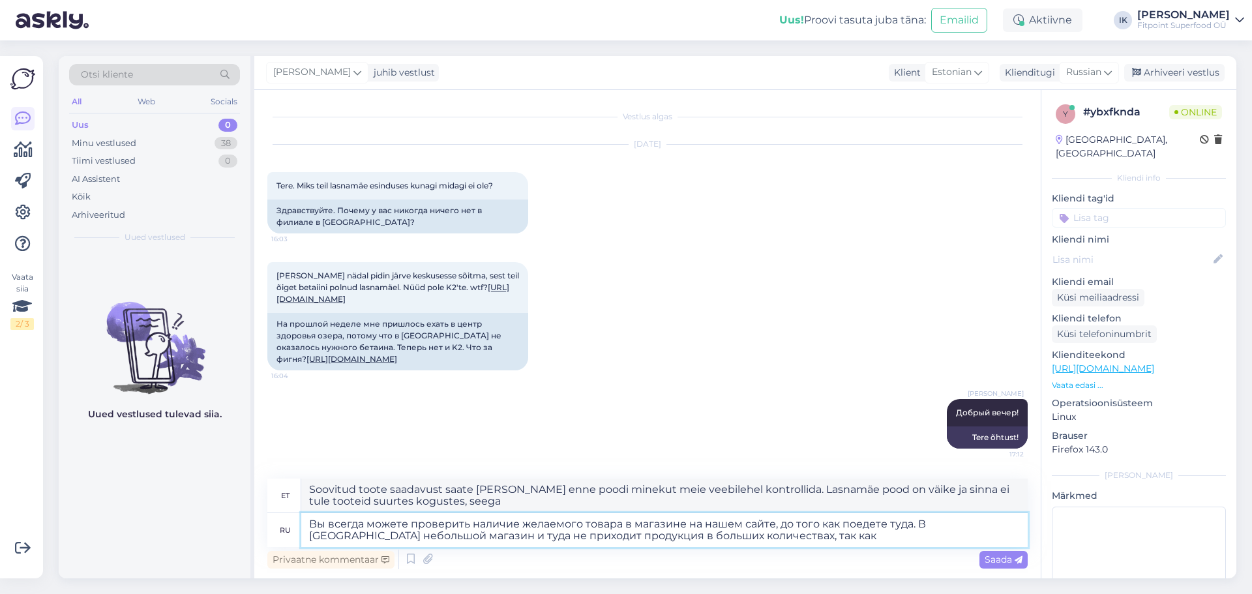
type textarea "Soovitud toote saadavust saate [PERSON_NAME] enne poodi minekut meie veebilehel…"
type textarea "Вы всегда можете проверить наличие желаемого товара в магазине на нашем сайте, …"
type textarea "Soovitud toote saadavust saate [PERSON_NAME] enne poodi minekut meie veebilehel…"
type textarea "Вы всегда можете проверить наличие желаемого товара в магазине на нашем сайте, …"
type textarea "Soovitud toote saadavust saate [PERSON_NAME] enne poodi minekut meie veebilehel…"
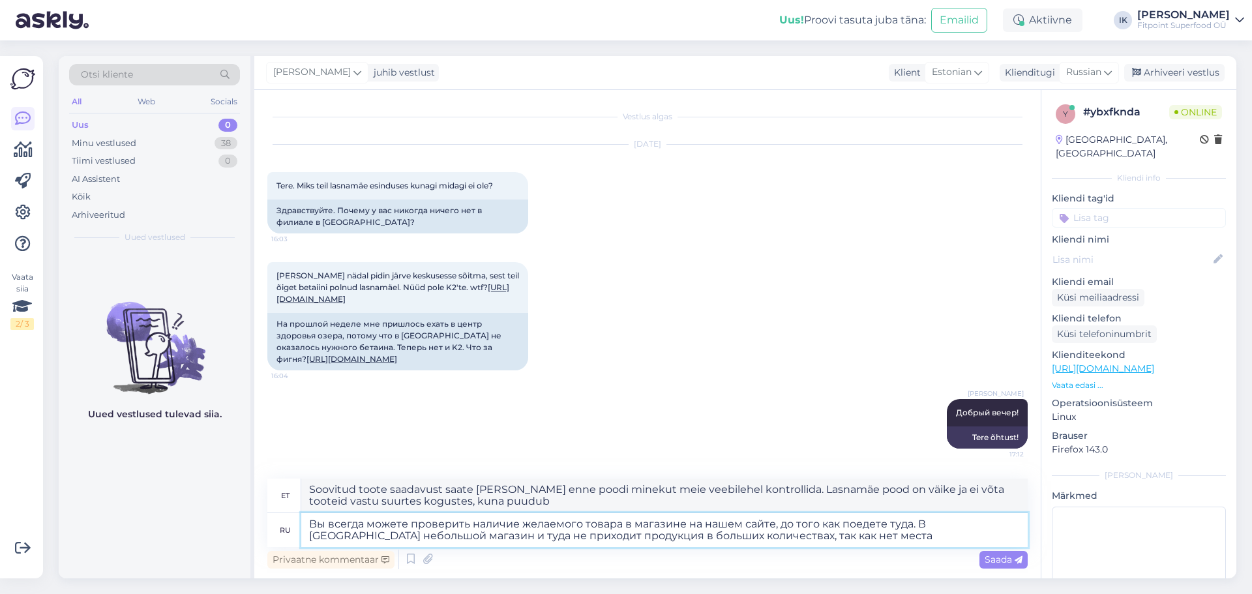
type textarea "Вы всегда можете проверить наличие желаемого товара в магазине на нашем сайте, …"
type textarea "Soovitud toote saadavust poes saate [PERSON_NAME] enne poodi minekut meie veebi…"
type textarea "Вы всегда можете проверить наличие желаемого товара в магазине на нашем сайте, …"
type textarea "Soovitud toote saadavust saate [PERSON_NAME] enne poodi minekut meie veebilehel…"
type textarea "Вы всегда можете проверить наличие желаемого товара в магазине на нашем сайте, …"
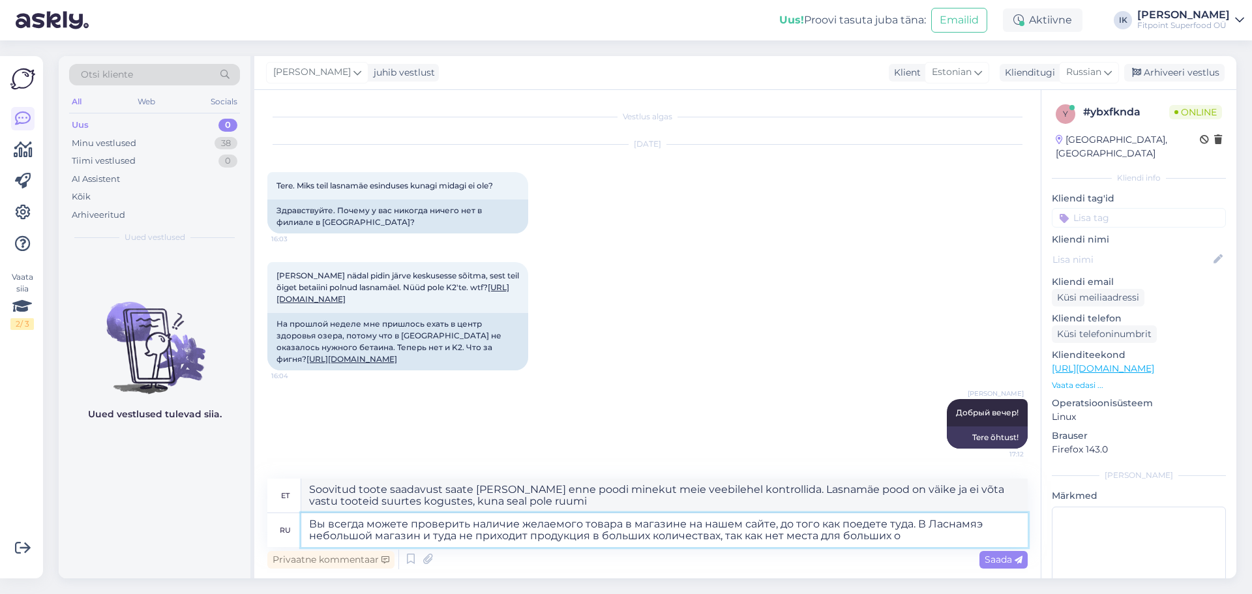
type textarea "Soovitud toote saadavust poes saate [PERSON_NAME] enne sinna minekut kontrollid…"
type textarea "Вы всегда можете проверить наличие желаемого товара в магазине на нашем сайте, …"
type textarea "Soovitud toote saadavust poes saate [PERSON_NAME] enne sinna minekut kontrollid…"
type textarea "Вы всегда можете проверить наличие желаемого товара в магазине на нашем сайте, …"
type textarea "Soovitud kauba saadavust saate [PERSON_NAME] enne minekut meie veebisaidil kont…"
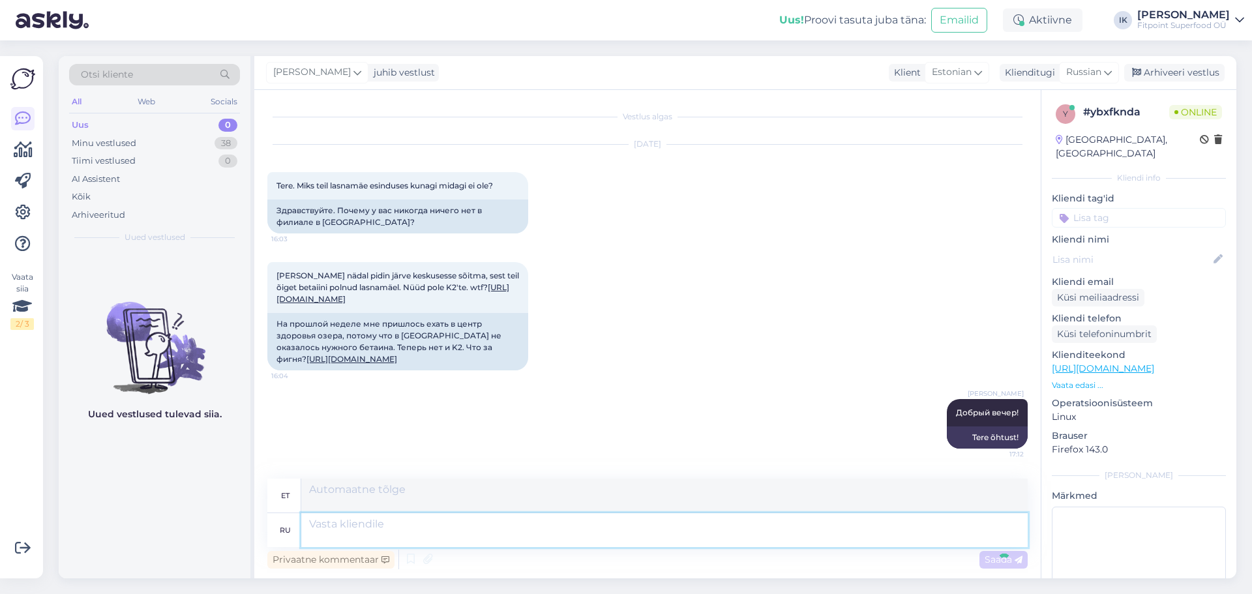
scroll to position [145, 0]
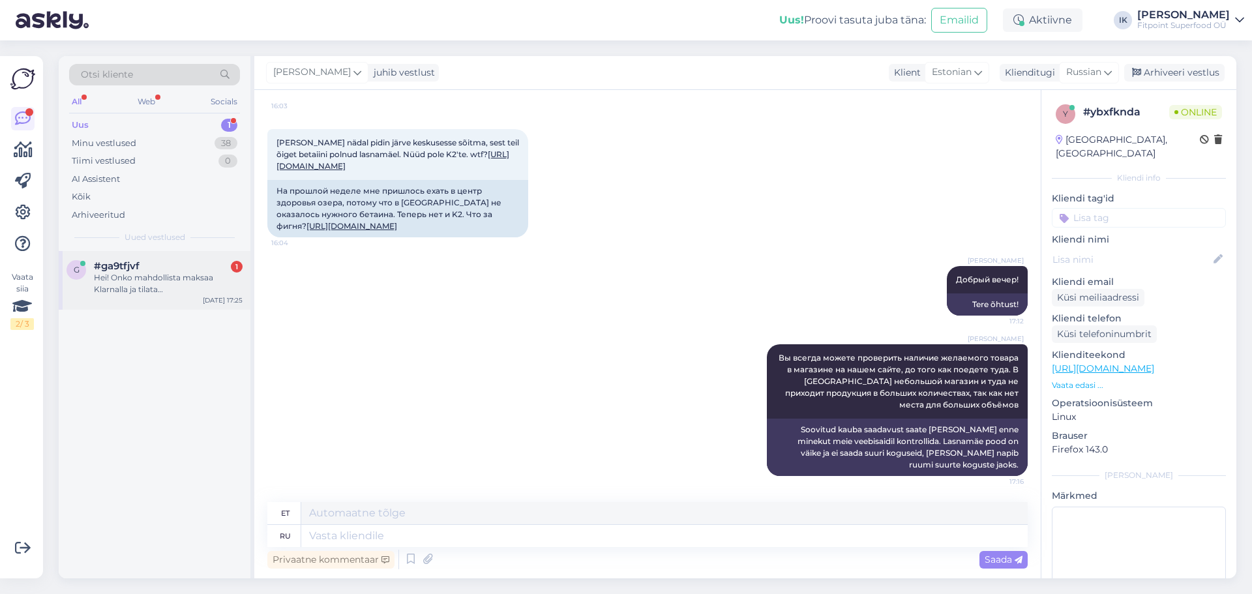
click at [165, 281] on div "Hei! Onko mahdollista maksaa Klarnalla ja tilata [GEOGRAPHIC_DATA]?" at bounding box center [168, 283] width 149 height 23
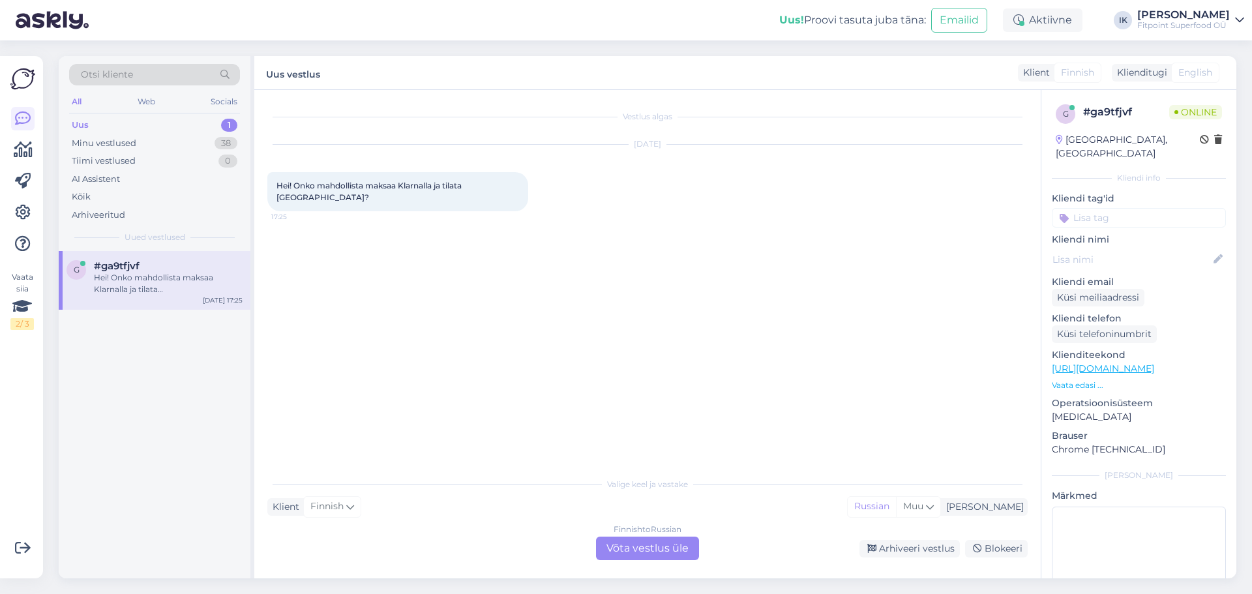
click at [625, 543] on div "Finnish to Russian Võta vestlus üle" at bounding box center [647, 548] width 103 height 23
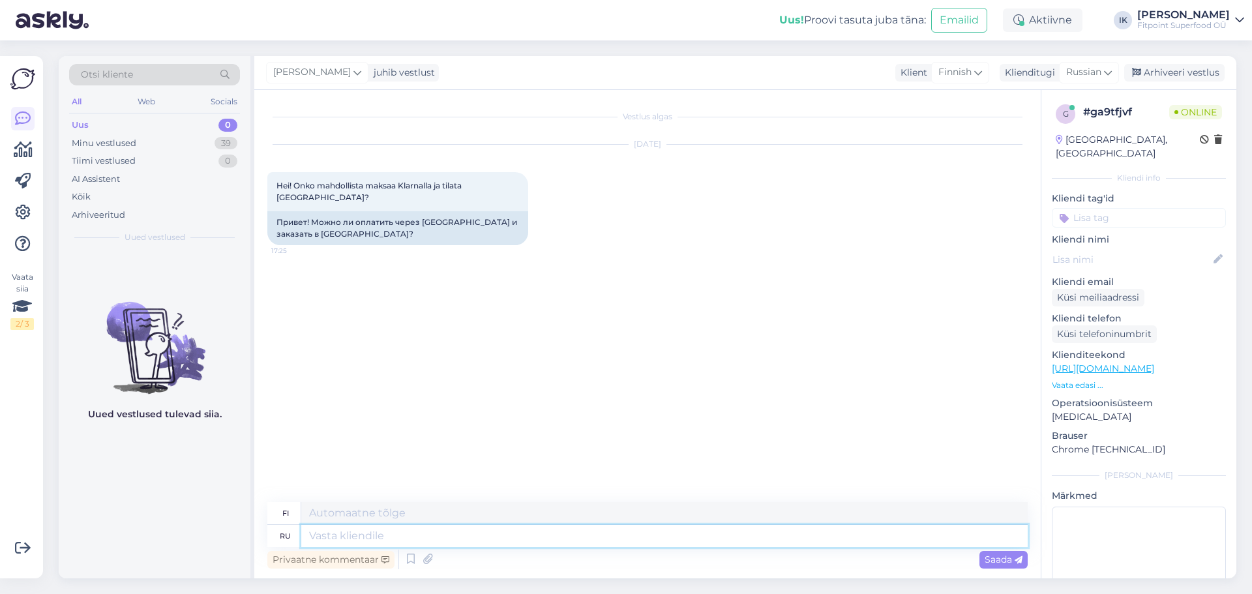
click at [337, 531] on textarea at bounding box center [664, 536] width 727 height 22
type textarea "Ghbdtn!"
type textarea "G"
type textarea "Привет!"
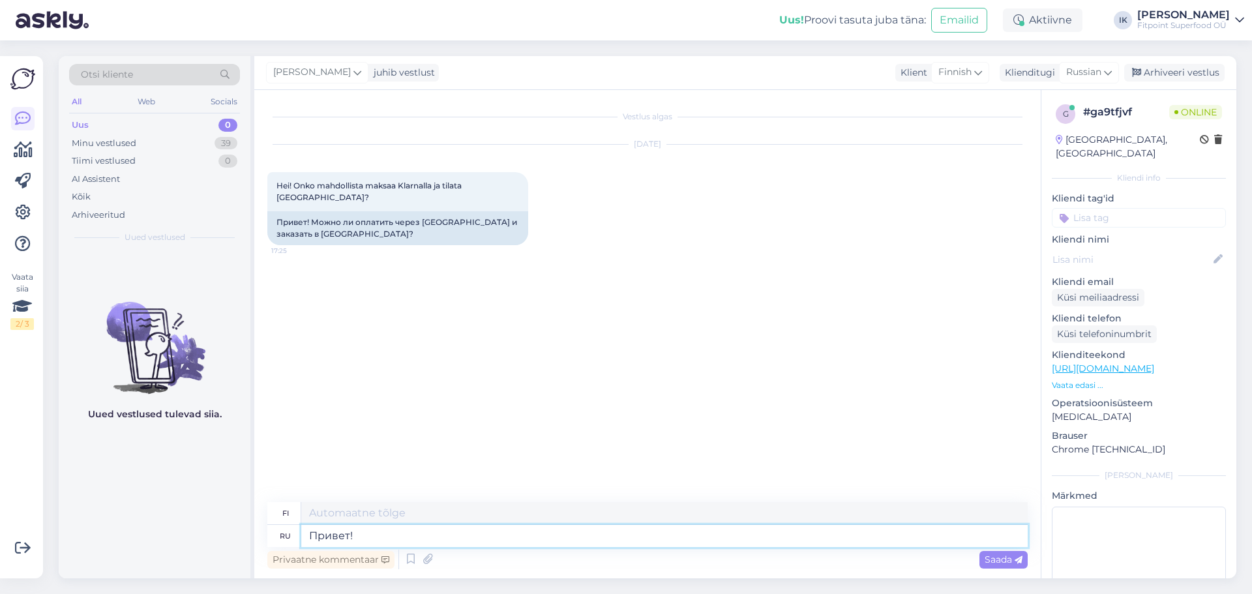
type textarea "Hei!"
type textarea "[PERSON_NAME]"
type textarea "TOIMII"
type textarea "К сожале"
type textarea "Valitettavasti"
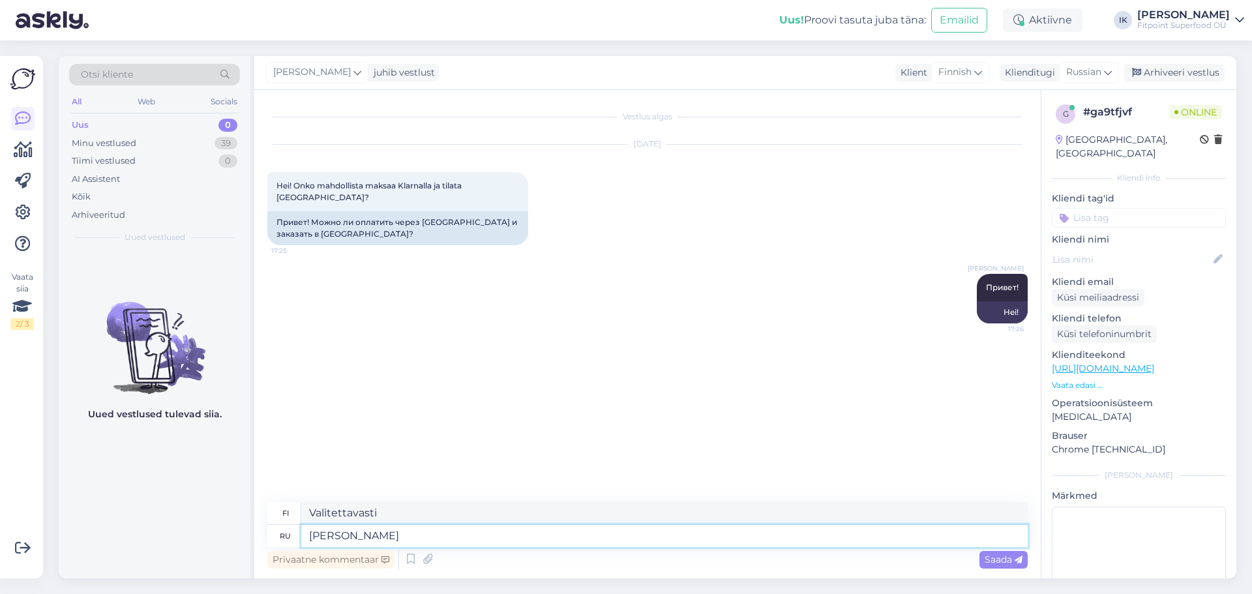
type textarea "[PERSON_NAME]"
type textarea "TOIMII"
type textarea "К с"
type textarea "TOIMII"
type textarea "К сожалению,"
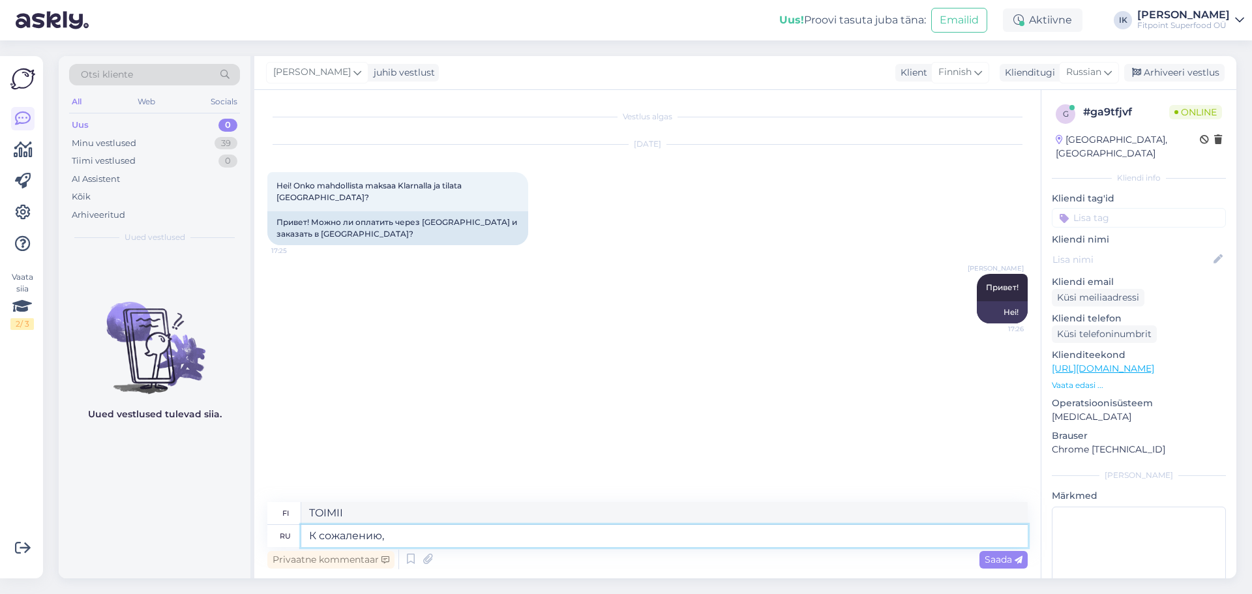
type textarea "Valitettavasti,"
type textarea "К сожалению, нет."
type textarea "Valitettavasti ei."
type textarea "К сожалению, нет. Только"
type textarea "Valitettavasti ei. [GEOGRAPHIC_DATA]"
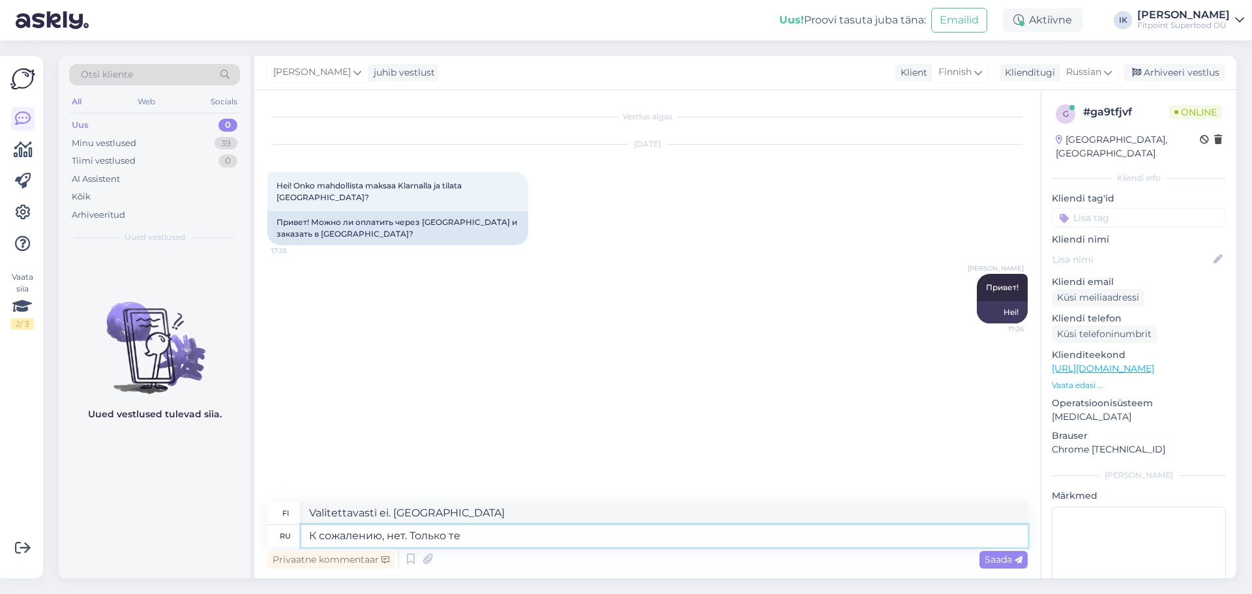
type textarea "К сожалению, нет. Только те"
type textarea "Valitettavasti ei. Vain ne"
type textarea "К сожалению, нет. Только те вап"
type textarea "Valitettavasti ei. Vain nuo wap-laitteet."
type textarea "К сожалению, нет. Только те в"
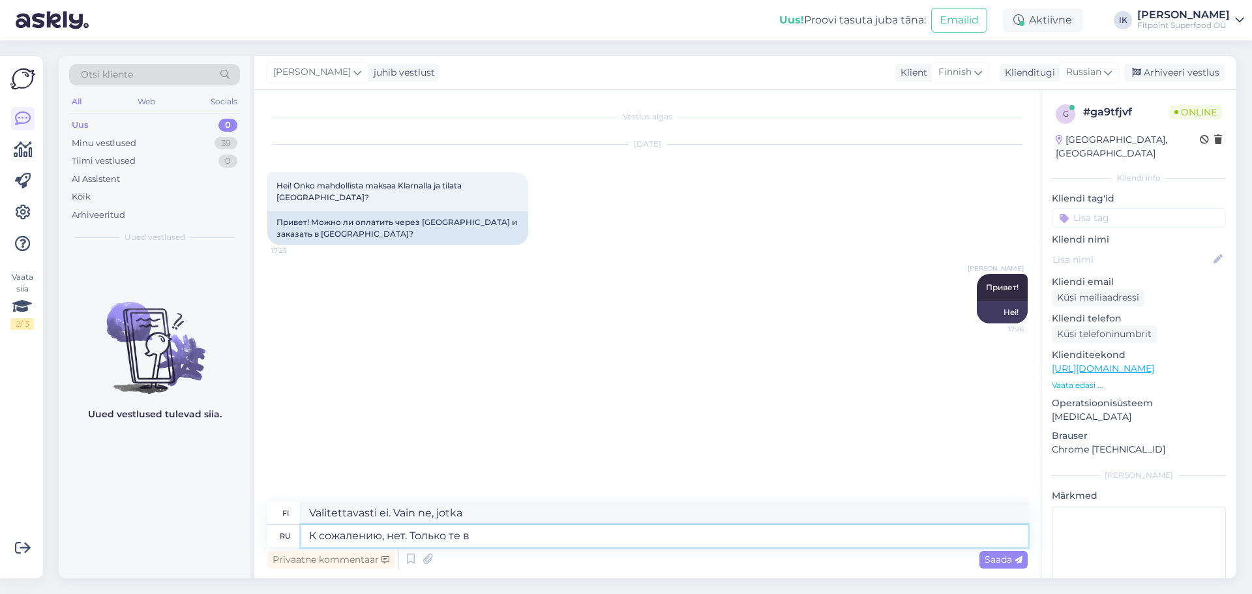
type textarea "Valitettavasti ei. Vain ne, jotka ovat"
type textarea "К сожалению, нет. Только те"
type textarea "Valitettavasti ei. Vain ne"
type textarea "К сожалению, нет. Только"
type textarea "Valitettavasti ei. [GEOGRAPHIC_DATA]"
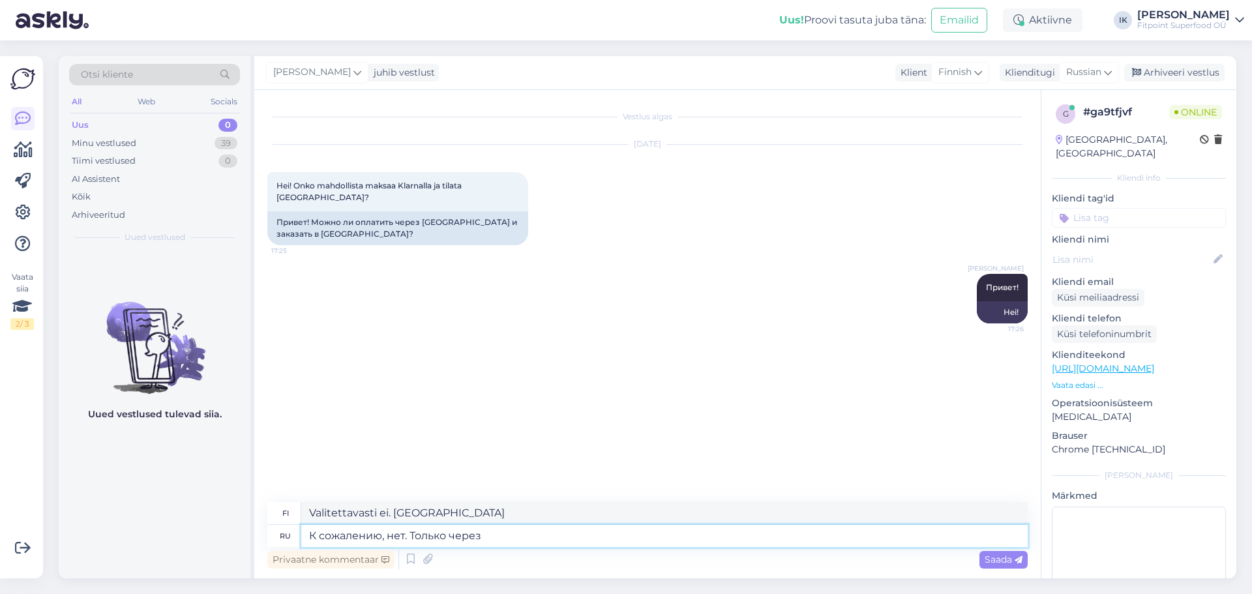
type textarea "К сожалению, нет. Только через"
type textarea "Valitettavasti ei. [GEOGRAPHIC_DATA] kautta"
type textarea "К сожалению, нет. Только через те в"
type textarea "Valitettavasti ei. Vain niiden kautta"
type textarea "К сожалению, нет. Только через те вариантв"
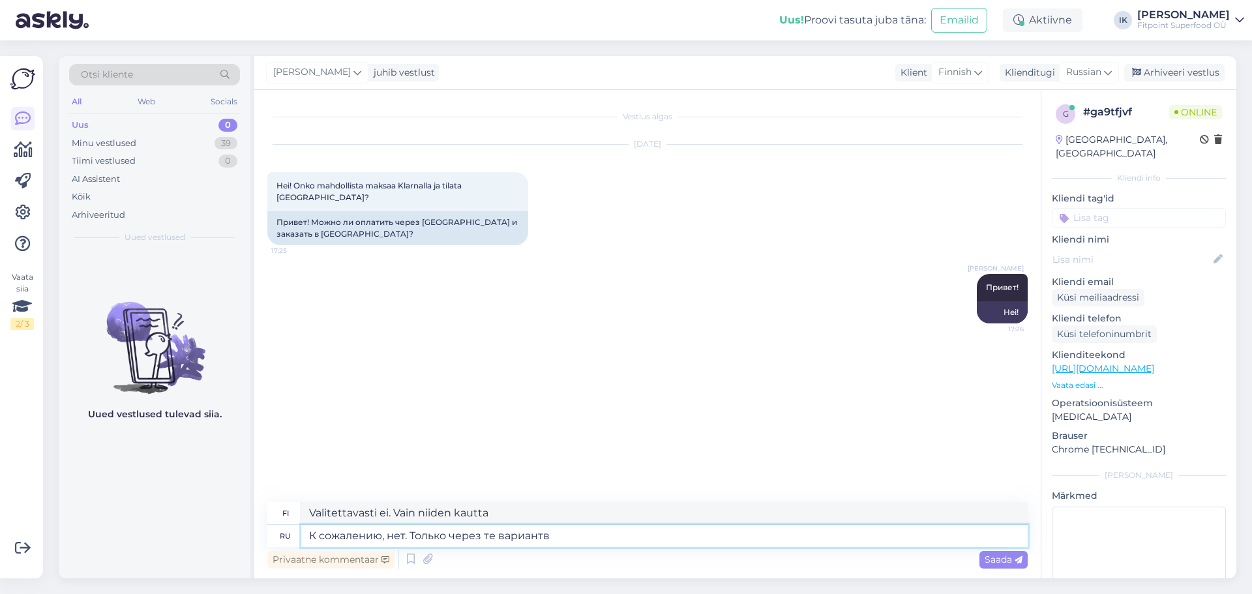
type textarea "Valitettavasti ei. Vain noiden vaihtoehtojen kautta."
type textarea "К сожалению, нет. Только через те варианты,"
type textarea "Valitettavasti ei. Vain noiden vaihtoehtojen kautta,"
type textarea "К сожалению, нет. Только через те варианты, которые ук"
type textarea "Valitettavasti ei. Vain niiden vaihtoehtojen kautta, jotka"
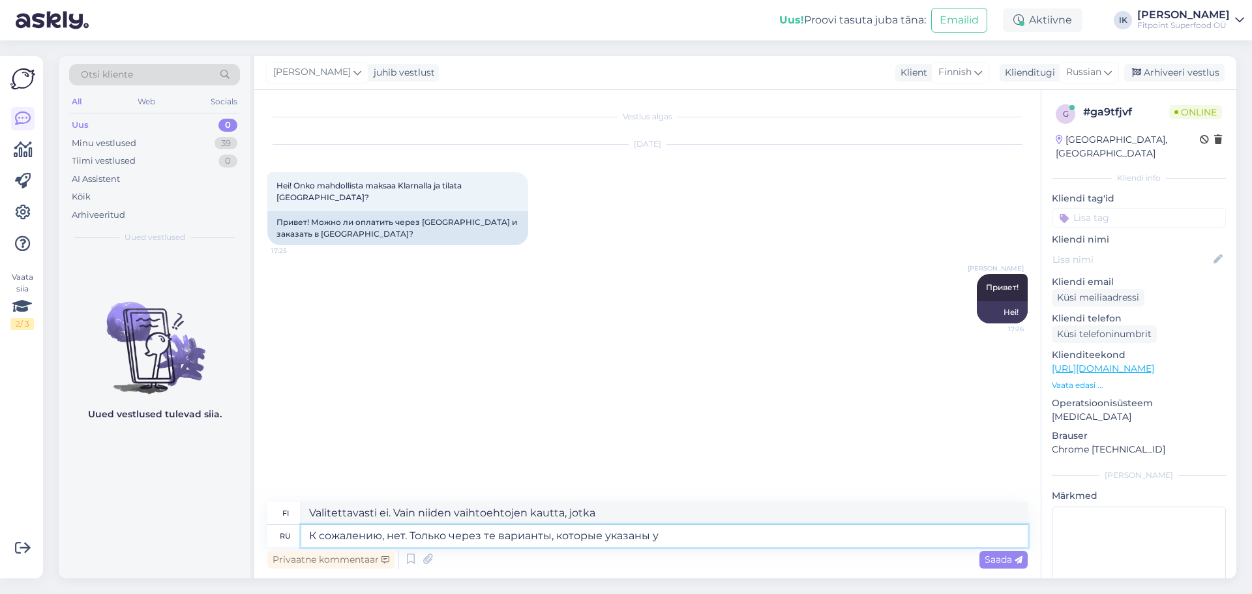
type textarea "К сожалению, нет. Только через те варианты, которые указаны у"
type textarea "Valitettavasti ei. Vain lueteltujen vaihtoehtojen kautta."
type textarea "К сожалению, нет. Только через те варианты, которые указаны у нас н"
type textarea "Valitettavasti ei. Vain listaamiemme vaihtoehtojen kautta."
type textarea "К сожалению, нет. Только через те варианты, которые указаны у нас на"
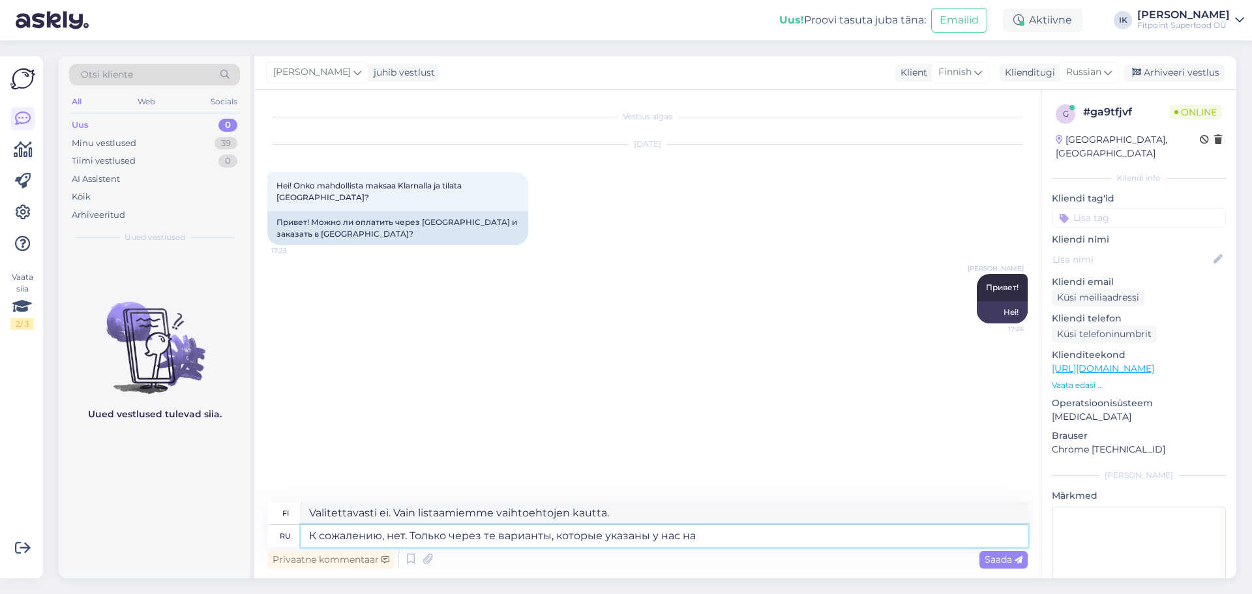
type textarea "Valitettavasti ei. Vain verkkosivuillamme lueteltujen vaihtoehtojen kautta."
type textarea "К сожалению, нет. Только через те варианты, которые указаны у нас на сайте"
